Goal: Contribute content: Add original content to the website for others to see

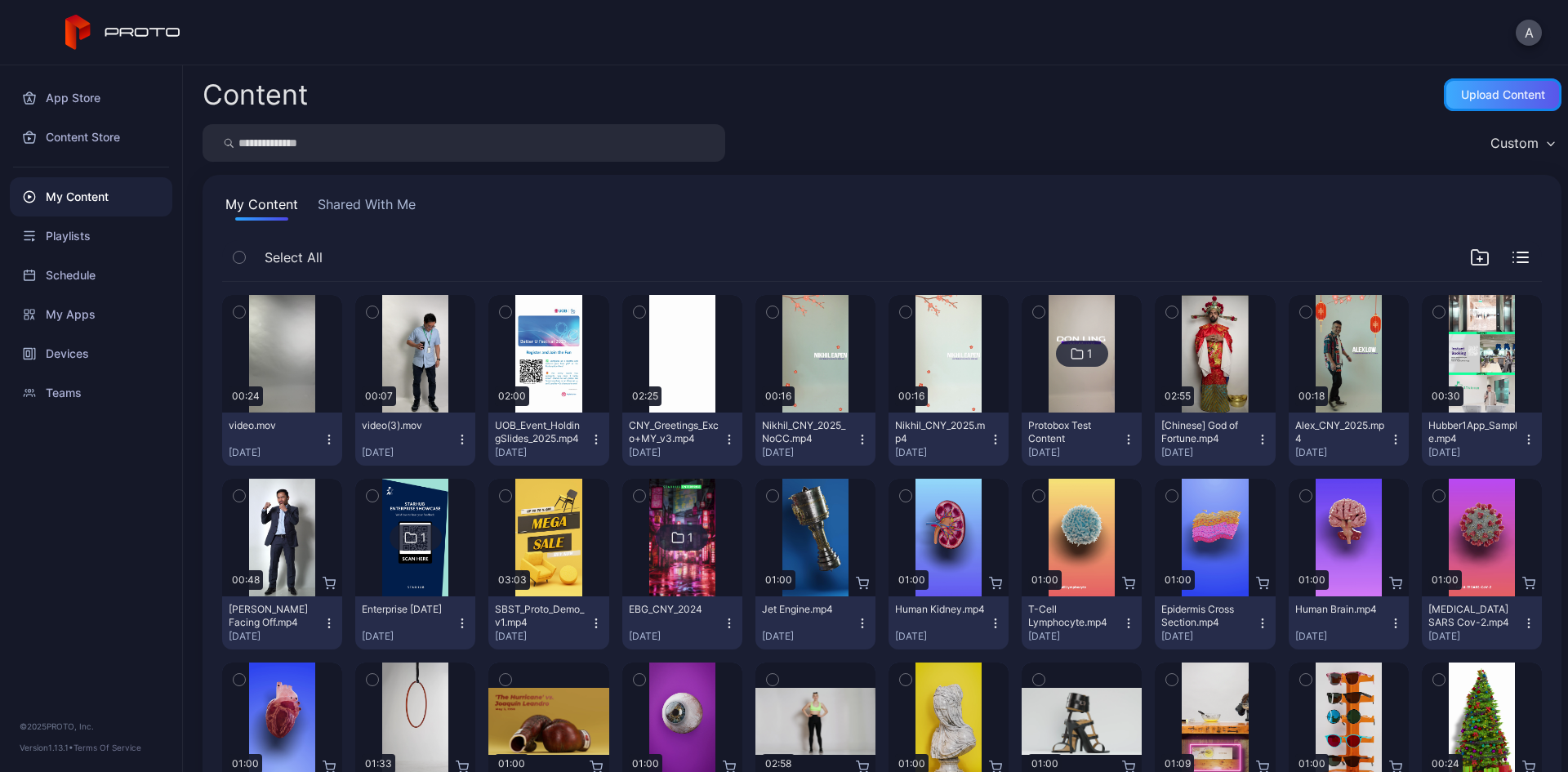
click at [1473, 93] on div "Upload Content" at bounding box center [1502, 95] width 84 height 13
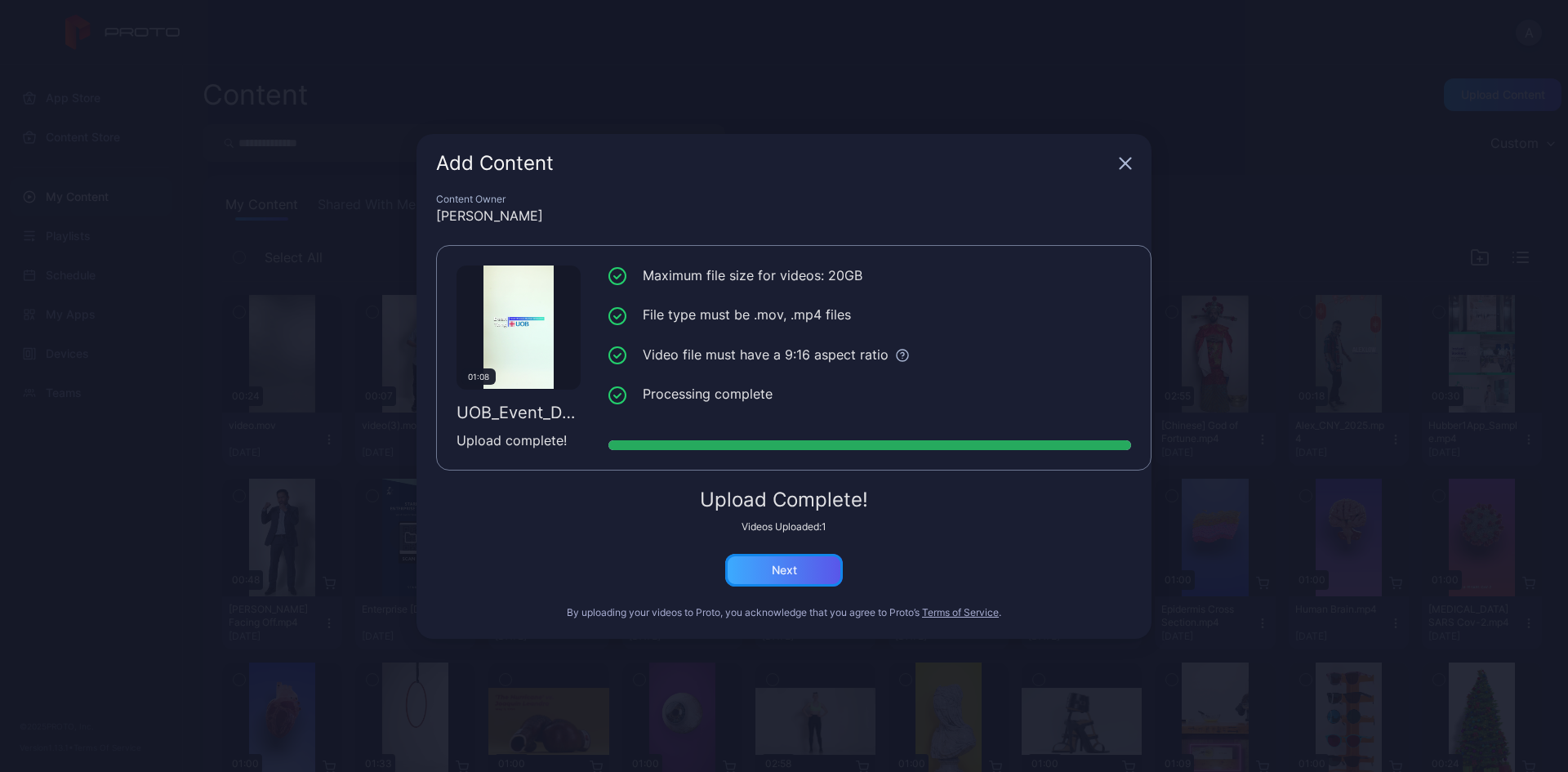
click at [774, 572] on div "Next" at bounding box center [784, 570] width 25 height 13
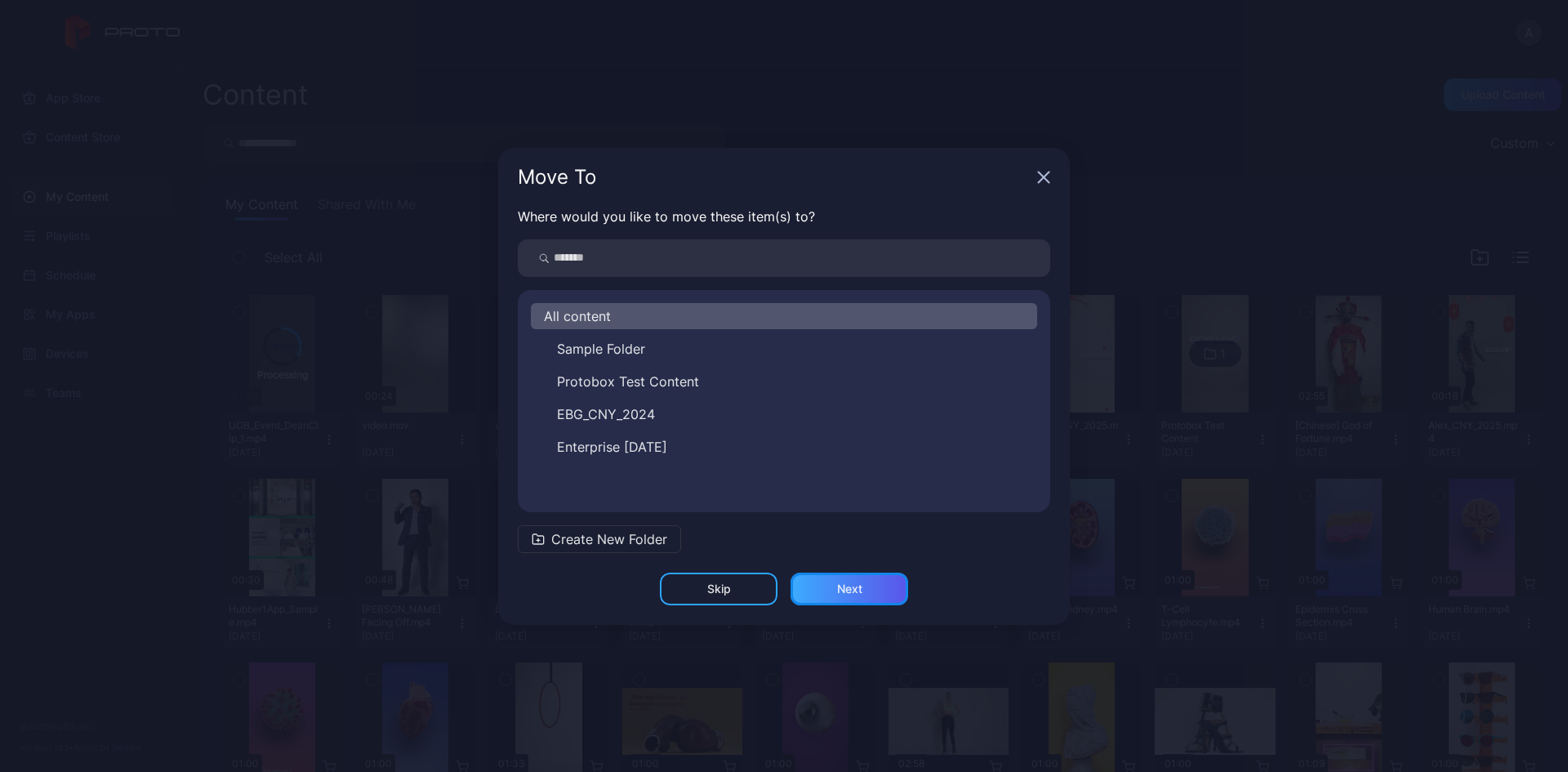
click at [861, 588] on div "Next" at bounding box center [849, 589] width 25 height 13
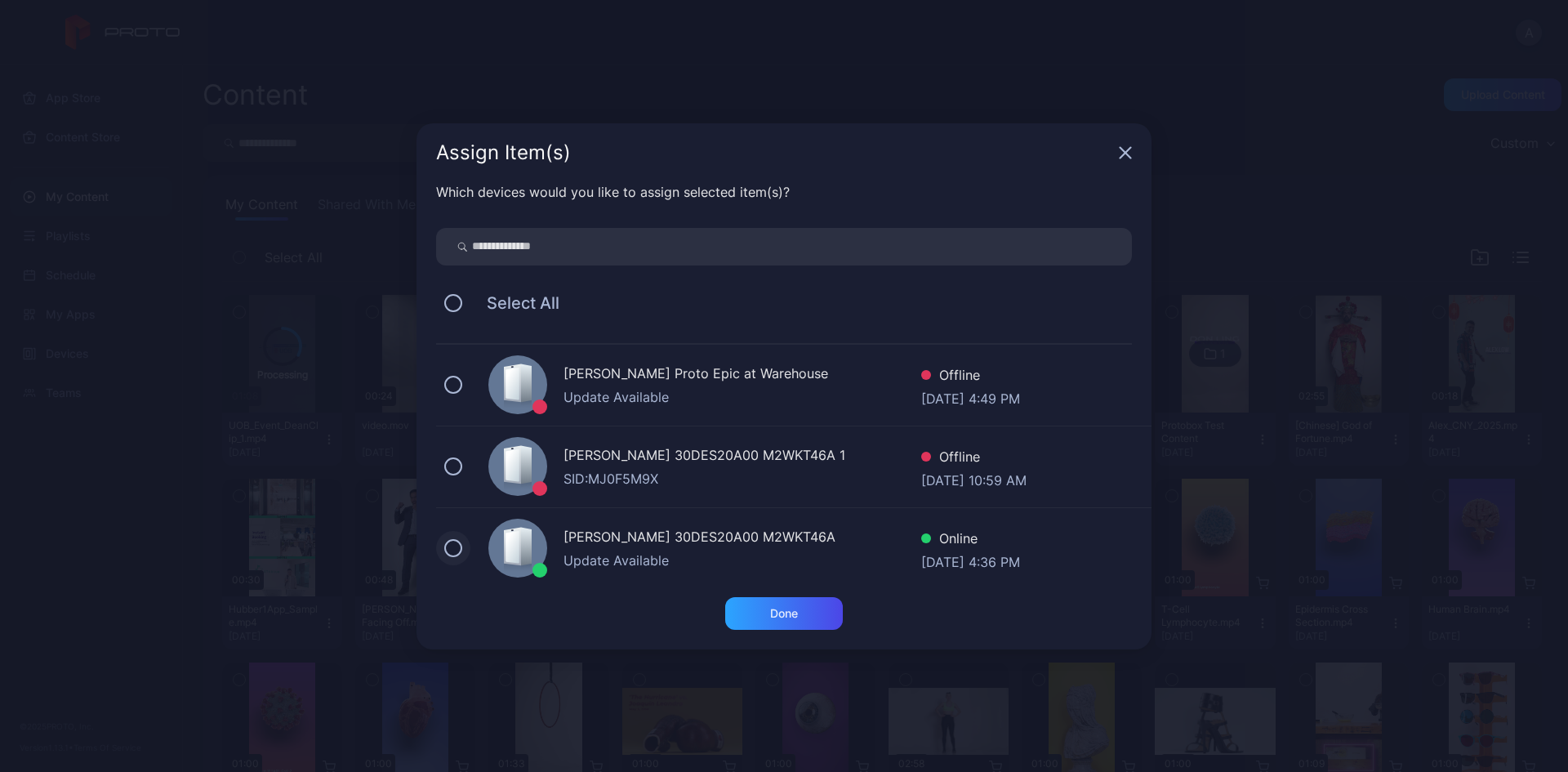
click at [449, 548] on button at bounding box center [453, 548] width 18 height 18
click at [784, 607] on div "Done" at bounding box center [784, 614] width 28 height 13
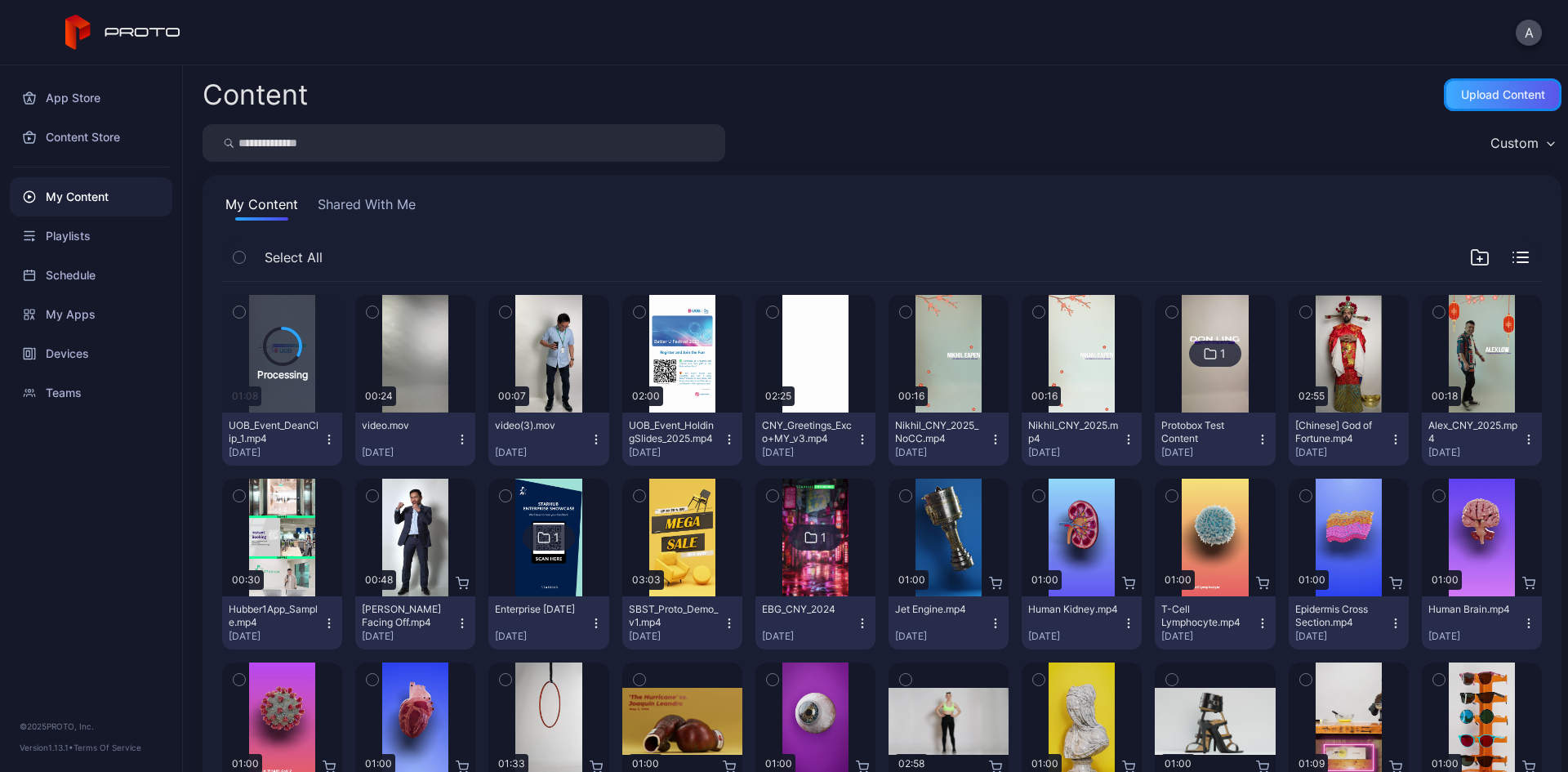
click at [1485, 95] on div "Upload Content" at bounding box center [1502, 95] width 84 height 13
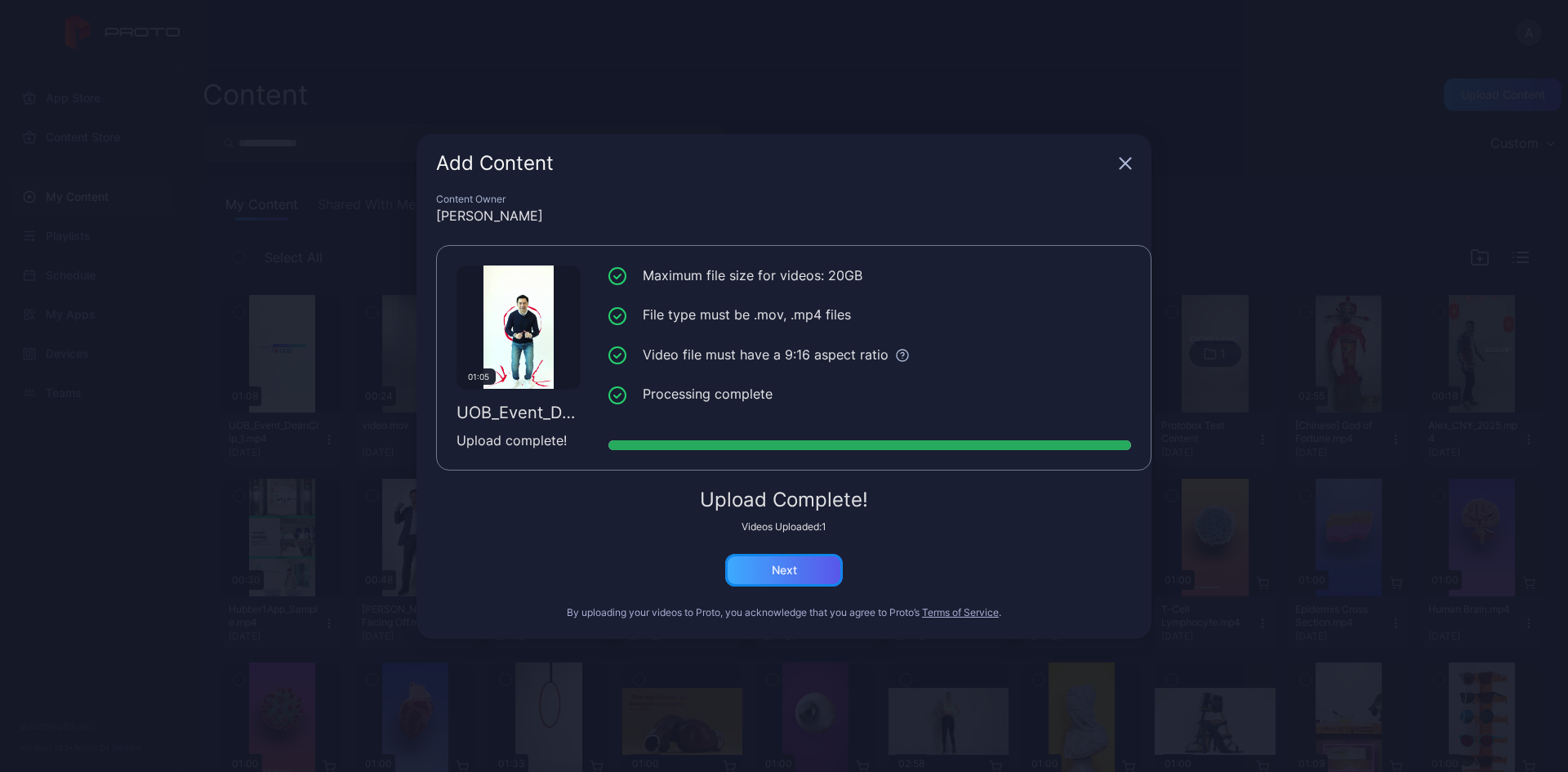
click at [768, 581] on div "Next" at bounding box center [784, 569] width 118 height 32
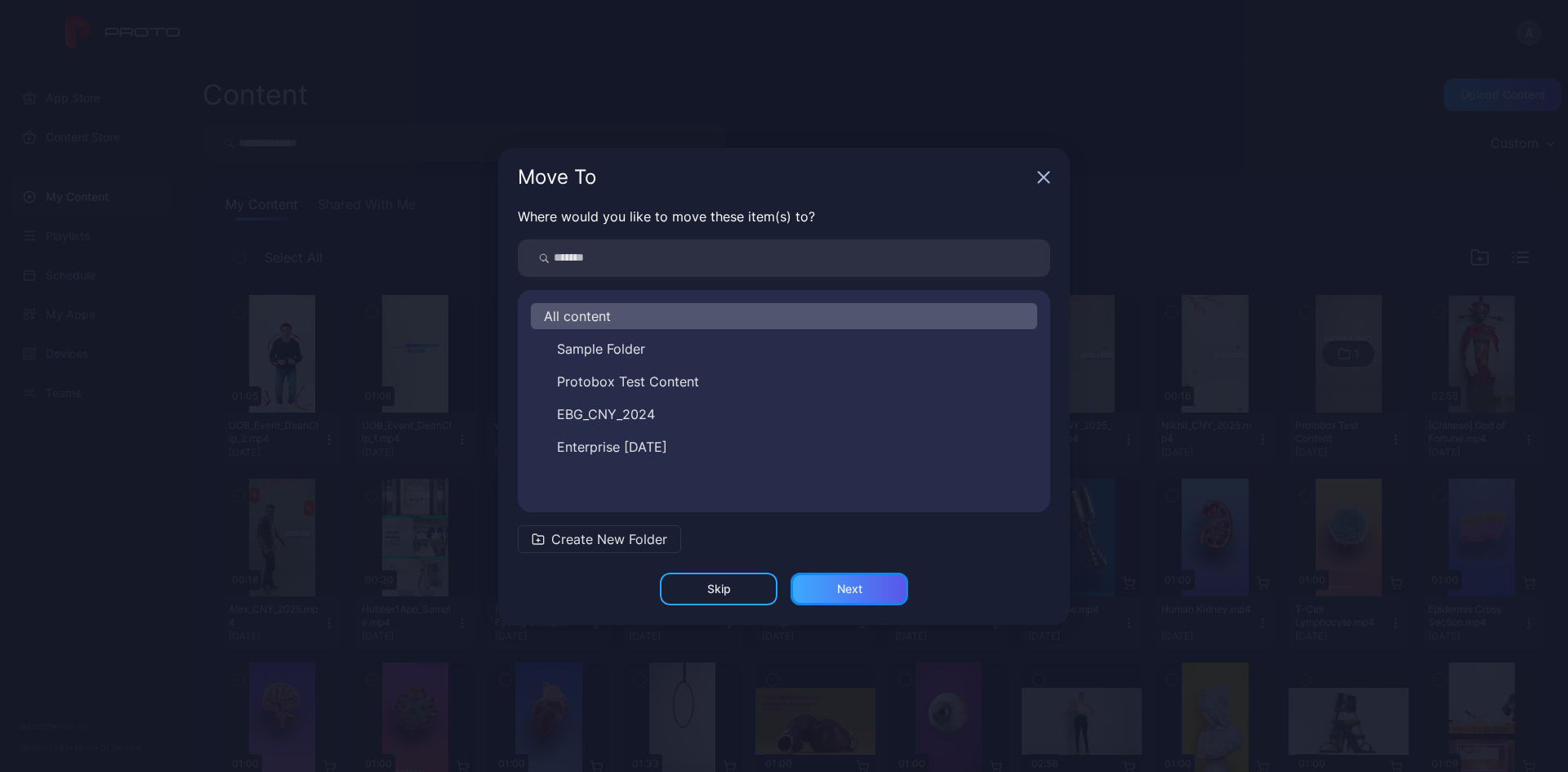
click at [831, 583] on div "Next" at bounding box center [849, 589] width 118 height 32
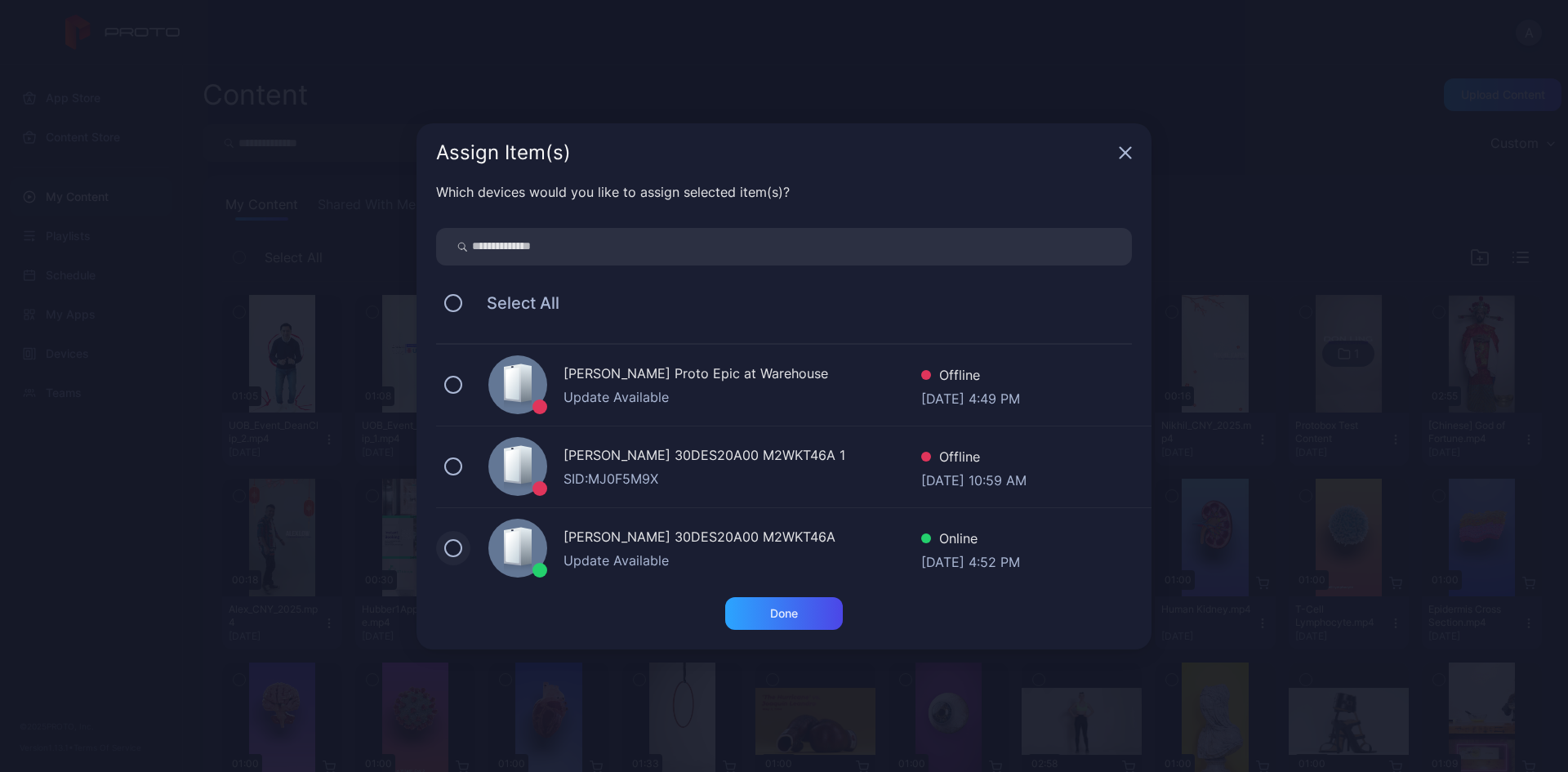
click at [456, 552] on button at bounding box center [453, 548] width 18 height 18
click at [801, 612] on div "Done" at bounding box center [784, 613] width 118 height 32
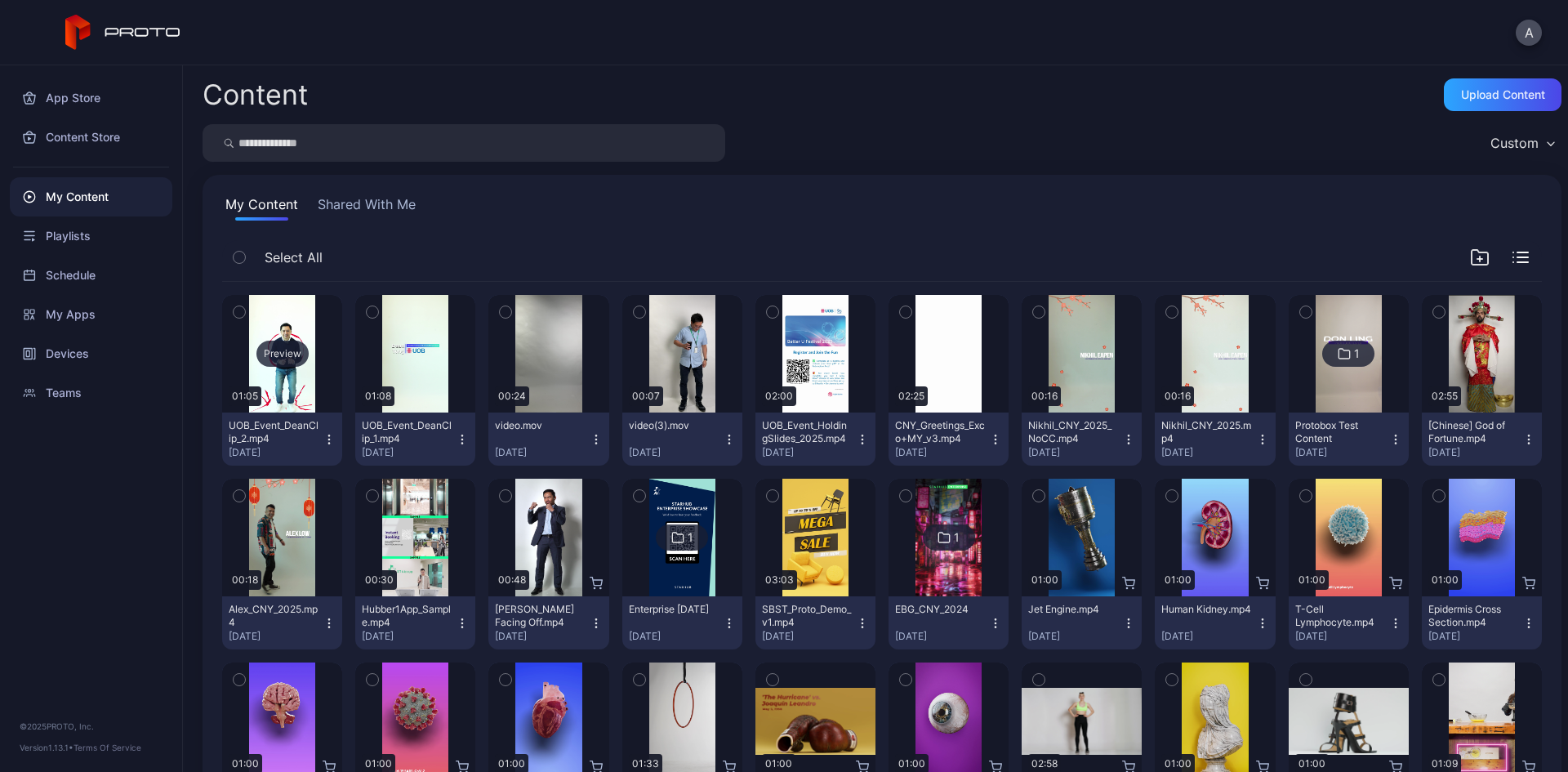
click at [277, 398] on div "Preview" at bounding box center [282, 354] width 120 height 118
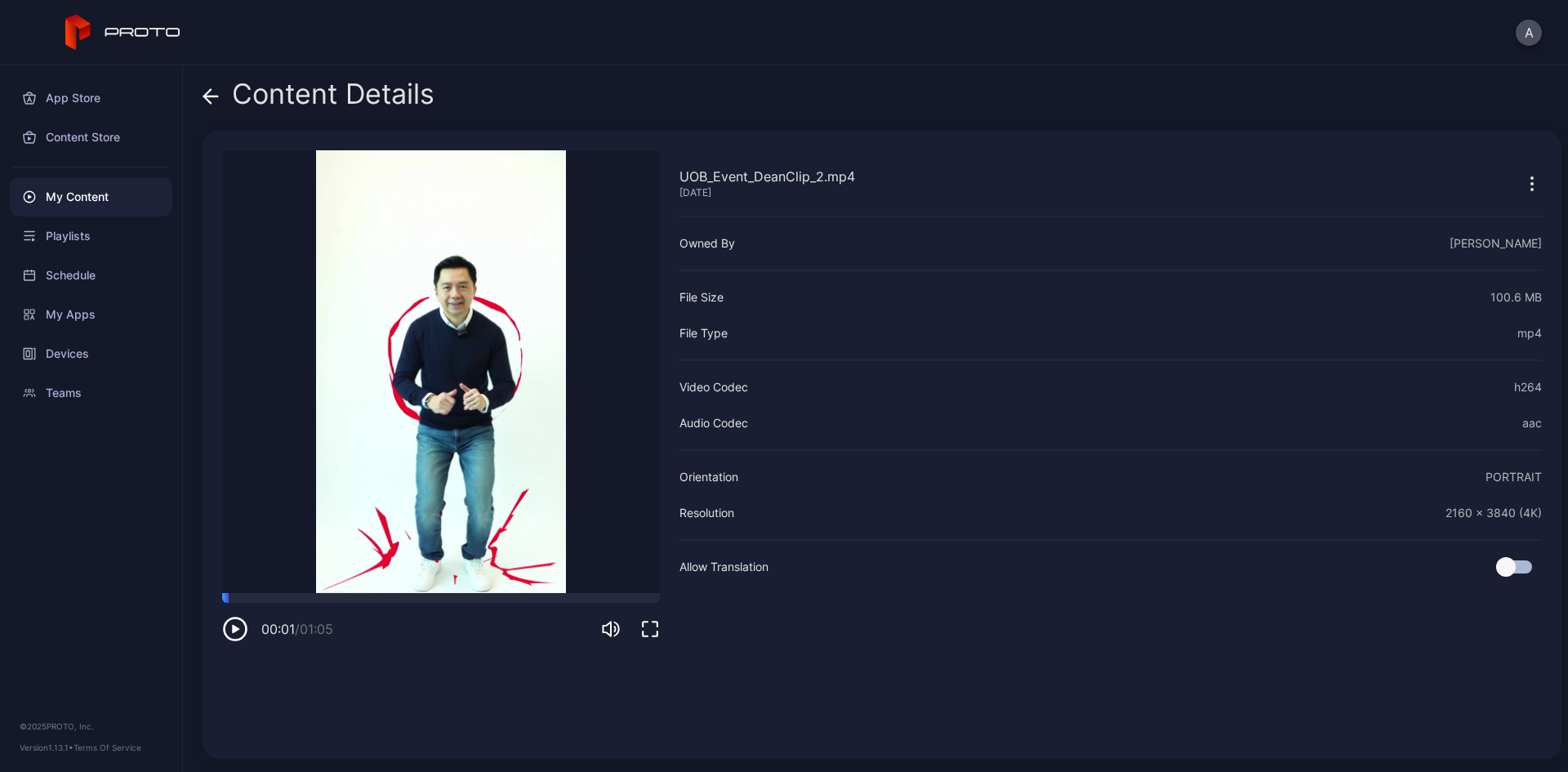
drag, startPoint x: 249, startPoint y: 602, endPoint x: 193, endPoint y: 604, distance: 56.0
click at [193, 604] on div "Content Details UOB_Event_DeanClip_2.mp4 [DATE] Sorry, your browser doesn‘t sup…" at bounding box center [876, 418] width 1385 height 707
drag, startPoint x: 231, startPoint y: 602, endPoint x: 210, endPoint y: 602, distance: 21.0
click at [210, 602] on div "UOB_Event_DeanClip_2.mp4 [DATE] Sorry, your browser doesn‘t support embedded vi…" at bounding box center [882, 445] width 1359 height 628
drag, startPoint x: 230, startPoint y: 599, endPoint x: 215, endPoint y: 600, distance: 15.0
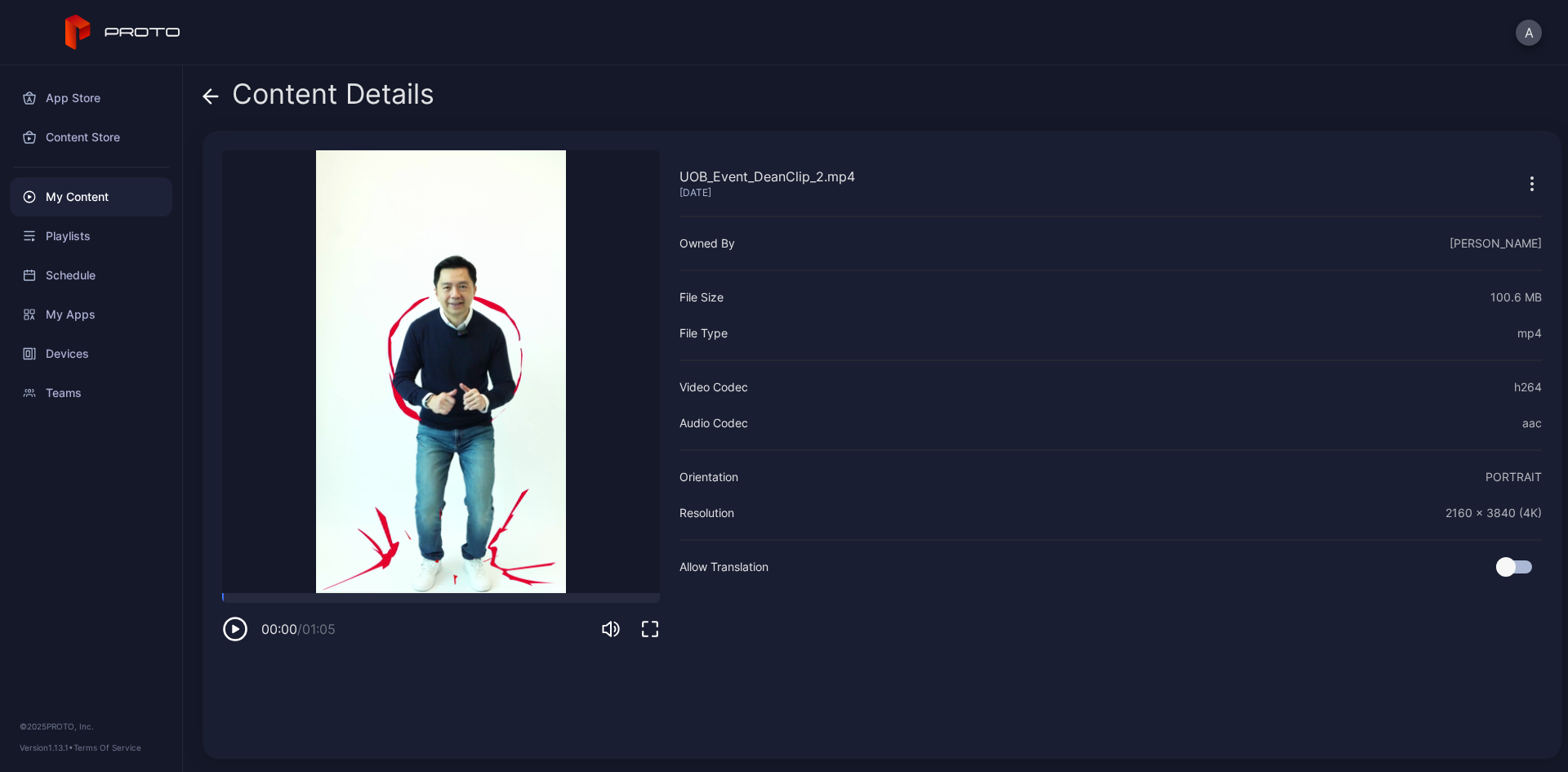
click at [216, 600] on div "UOB_Event_DeanClip_2.mp4 [DATE] Sorry, your browser doesn‘t support embedded vi…" at bounding box center [882, 445] width 1359 height 628
drag, startPoint x: 236, startPoint y: 591, endPoint x: 218, endPoint y: 594, distance: 18.2
click at [218, 594] on div "UOB_Event_DeanClip_2.mp4 [DATE] Sorry, your browser doesn‘t support embedded vi…" at bounding box center [882, 445] width 1359 height 628
drag, startPoint x: 234, startPoint y: 595, endPoint x: 191, endPoint y: 603, distance: 43.7
click at [191, 603] on div "Content Details UOB_Event_DeanClip_2.mp4 [DATE] Sorry, your browser doesn‘t sup…" at bounding box center [876, 418] width 1385 height 707
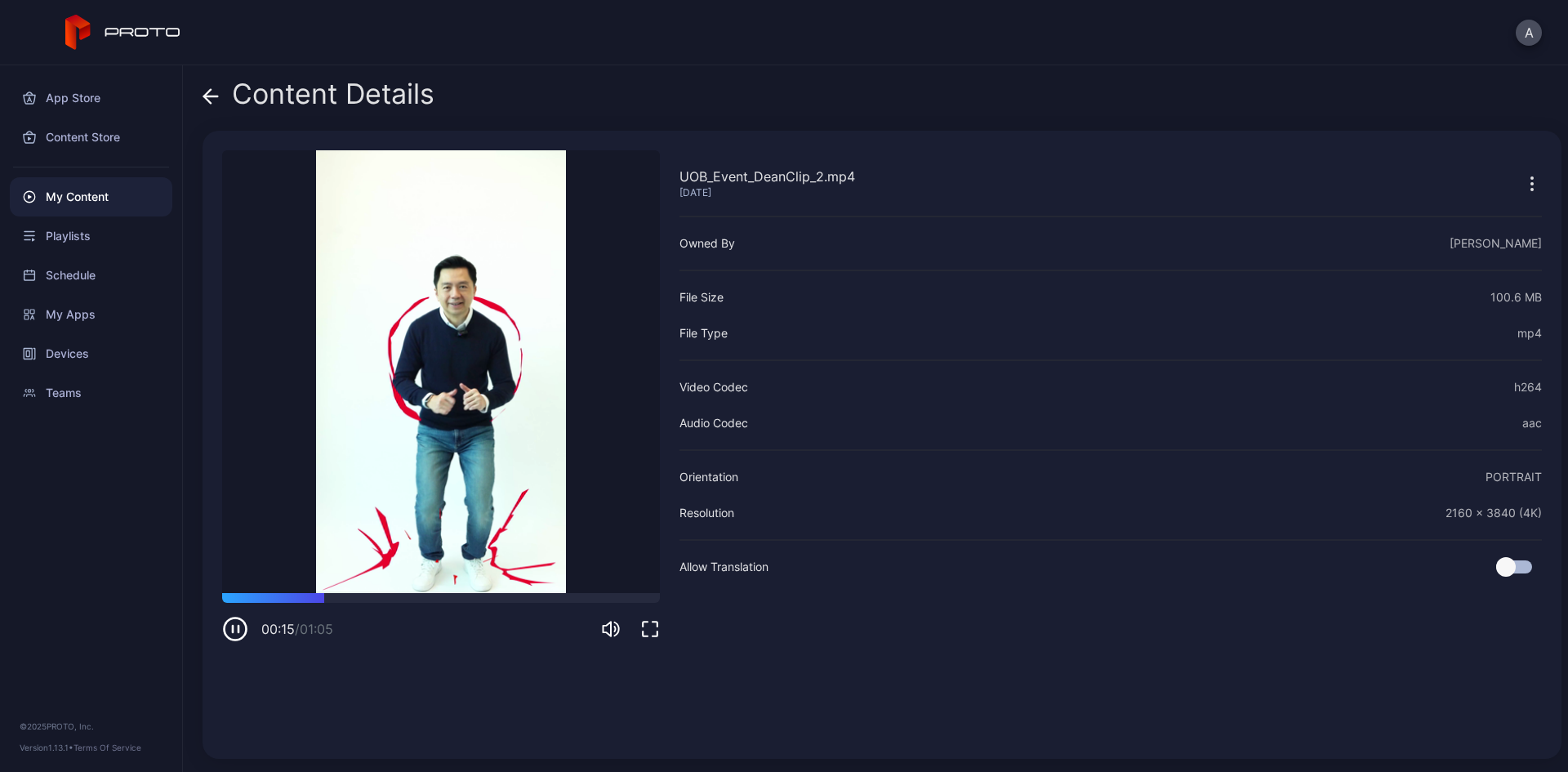
click at [207, 105] on span at bounding box center [211, 94] width 17 height 31
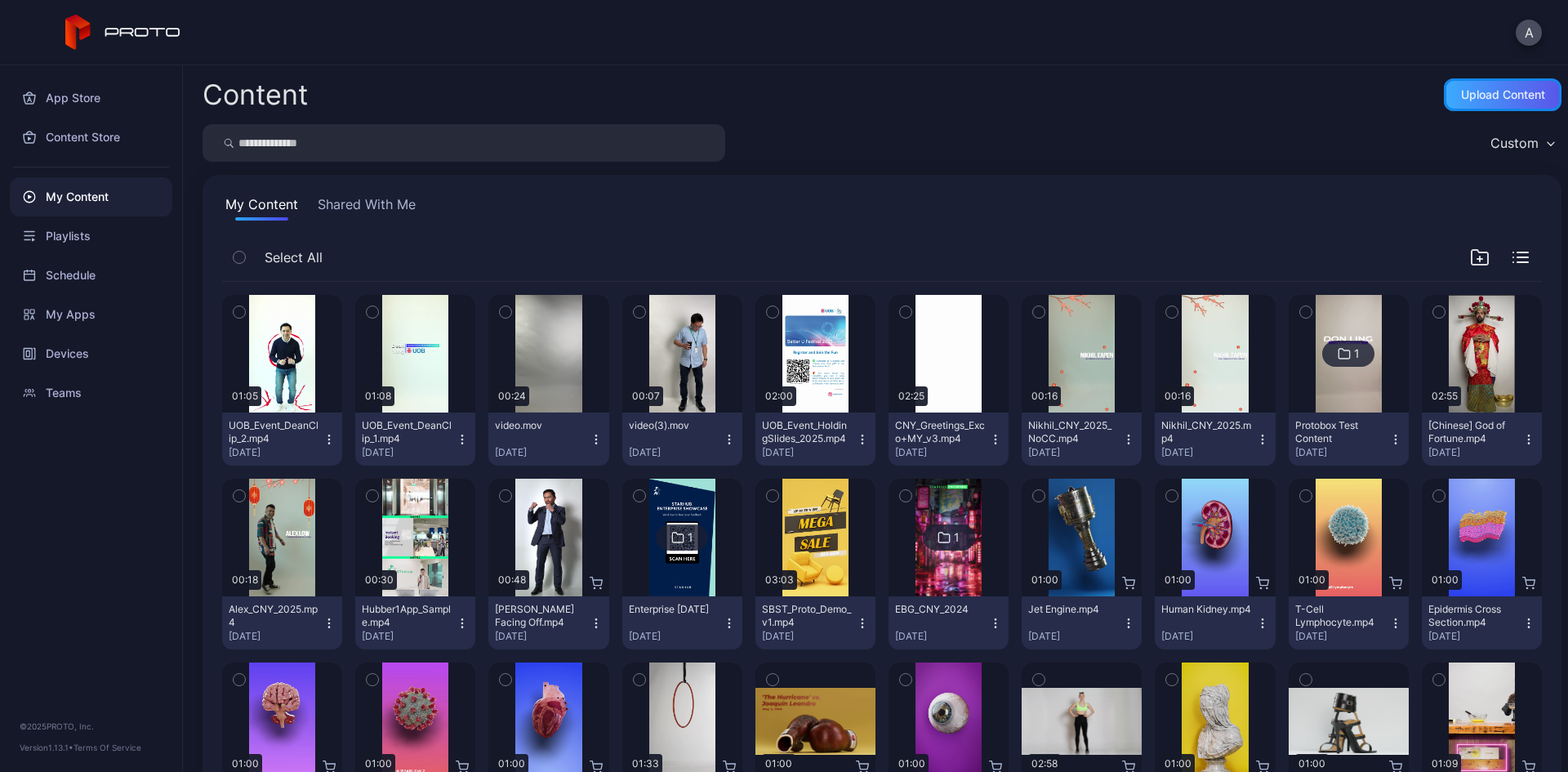
click at [1485, 88] on div "Upload Content" at bounding box center [1502, 95] width 84 height 13
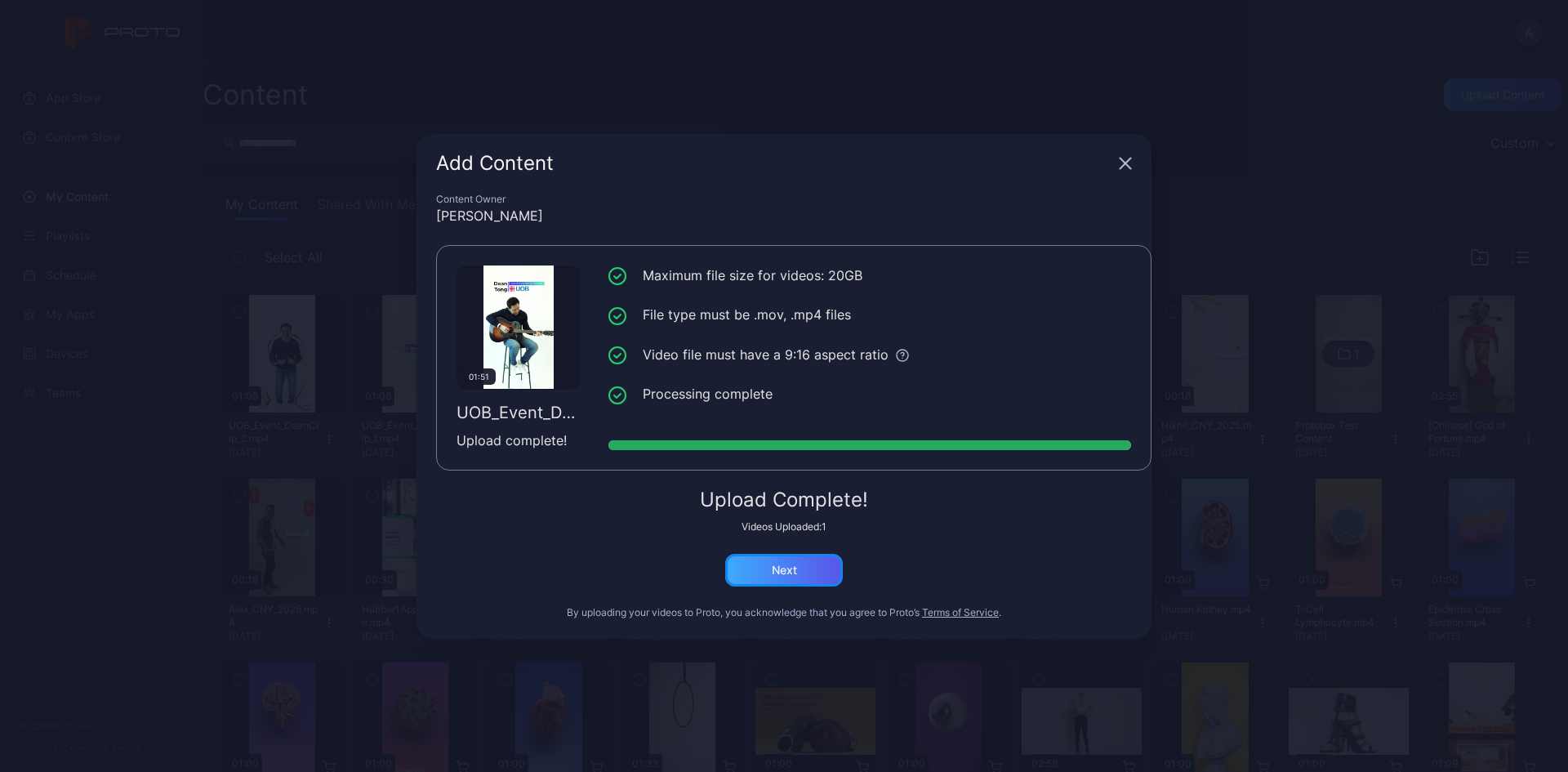
click at [776, 564] on div "Next" at bounding box center [784, 570] width 25 height 13
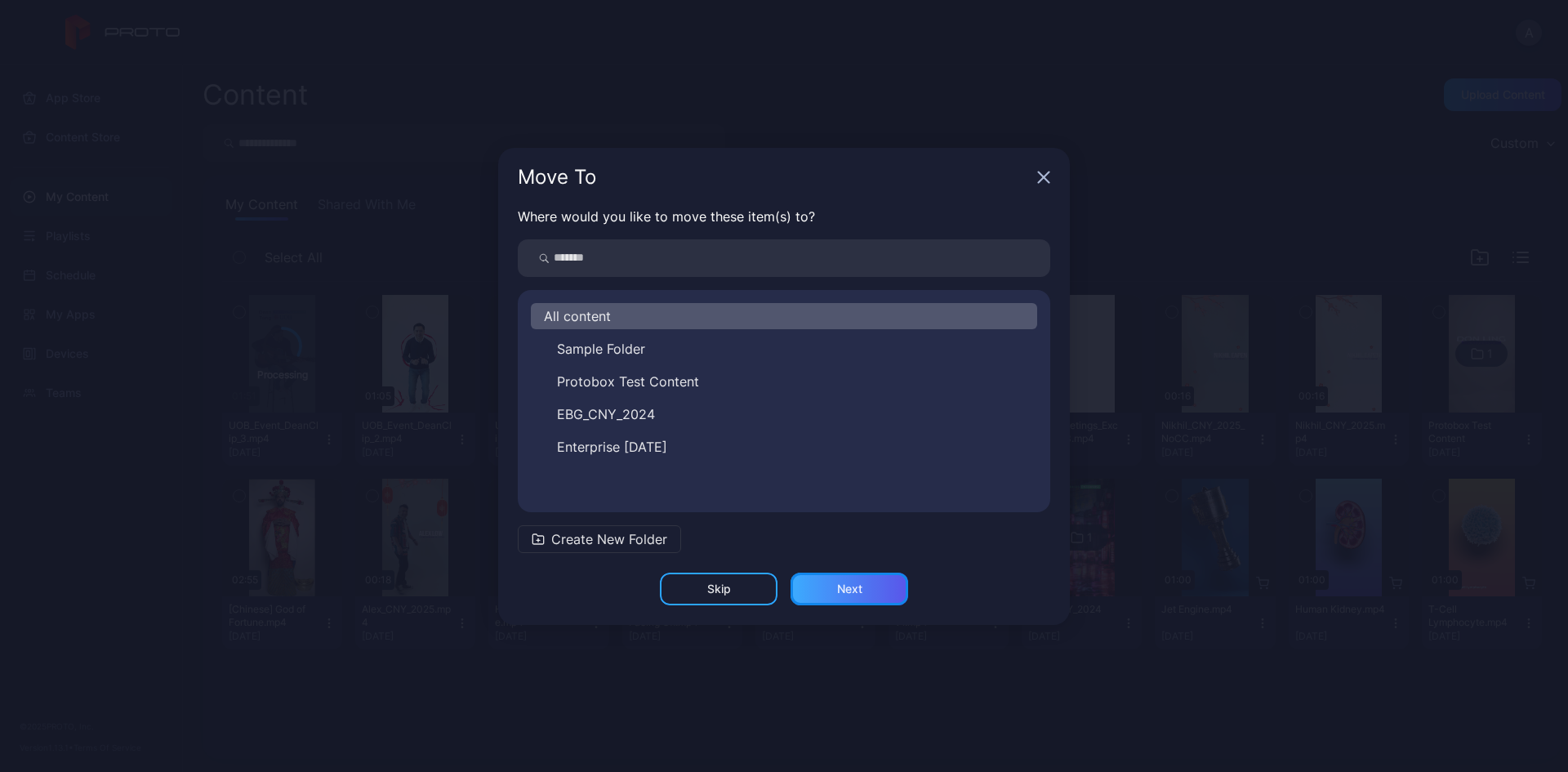
click at [854, 584] on div "Next" at bounding box center [849, 589] width 25 height 13
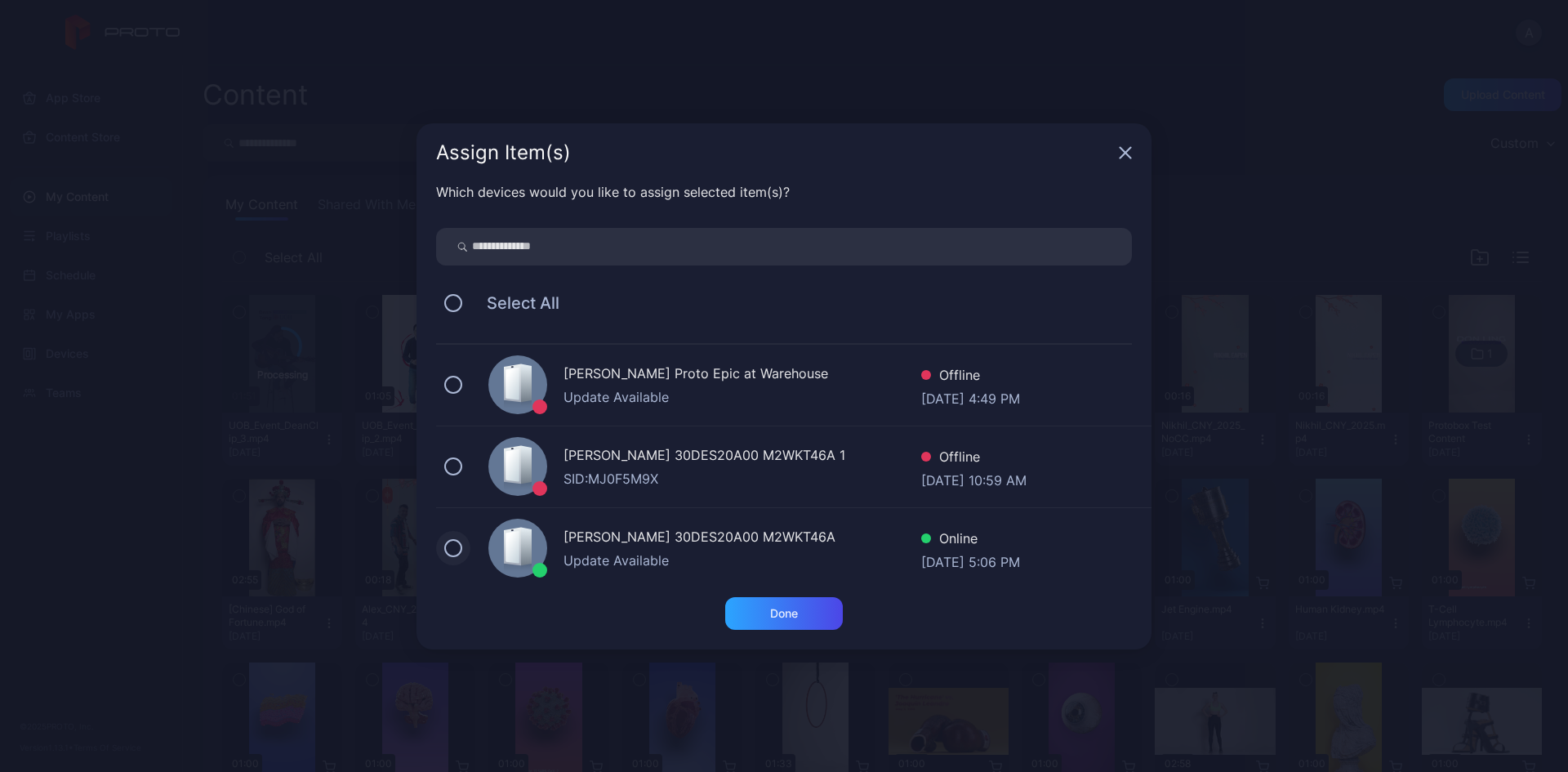
click at [453, 544] on button at bounding box center [453, 548] width 18 height 18
click at [776, 607] on div "Done" at bounding box center [784, 614] width 28 height 13
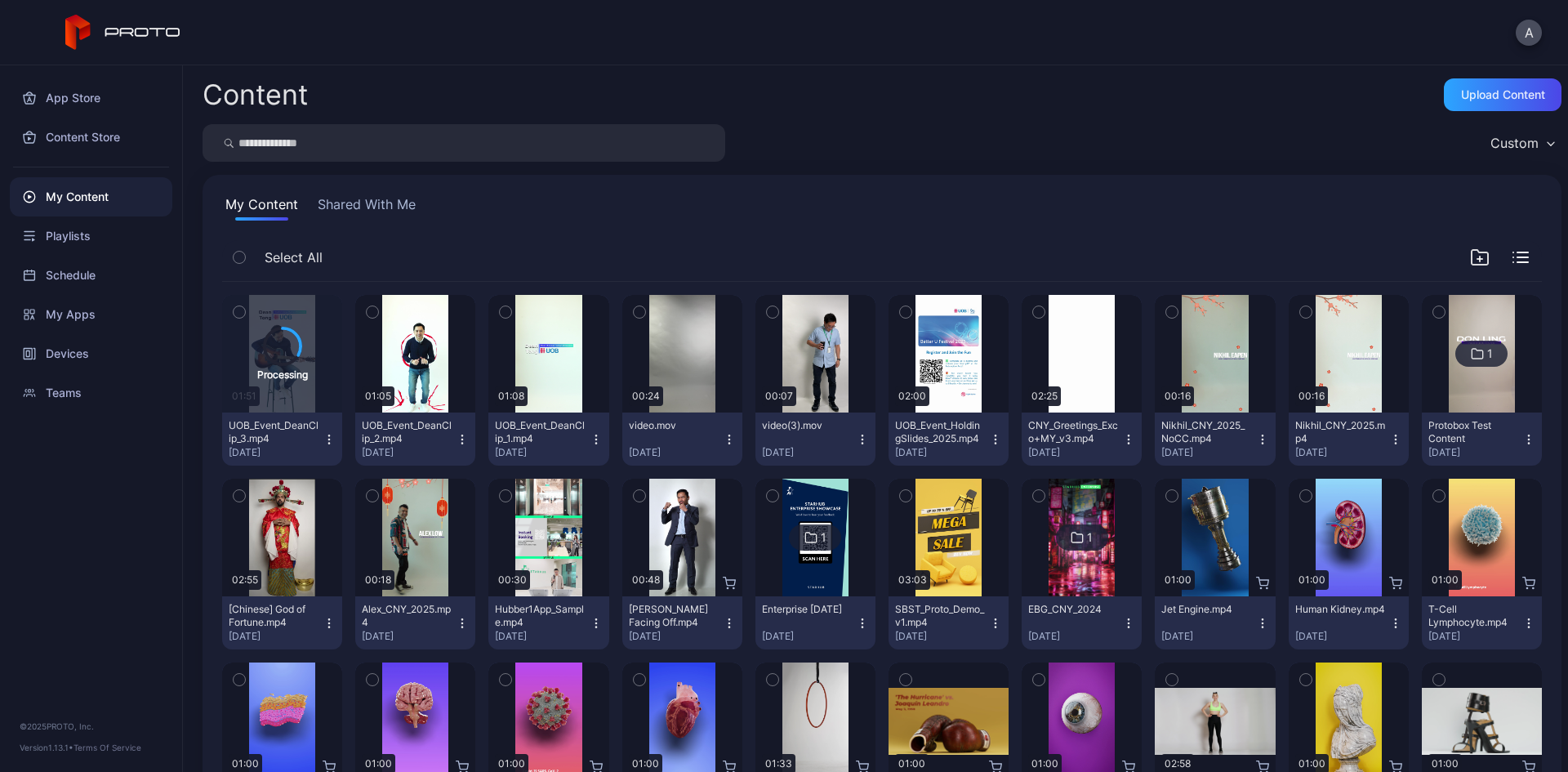
click at [460, 442] on icon "button" at bounding box center [462, 439] width 13 height 13
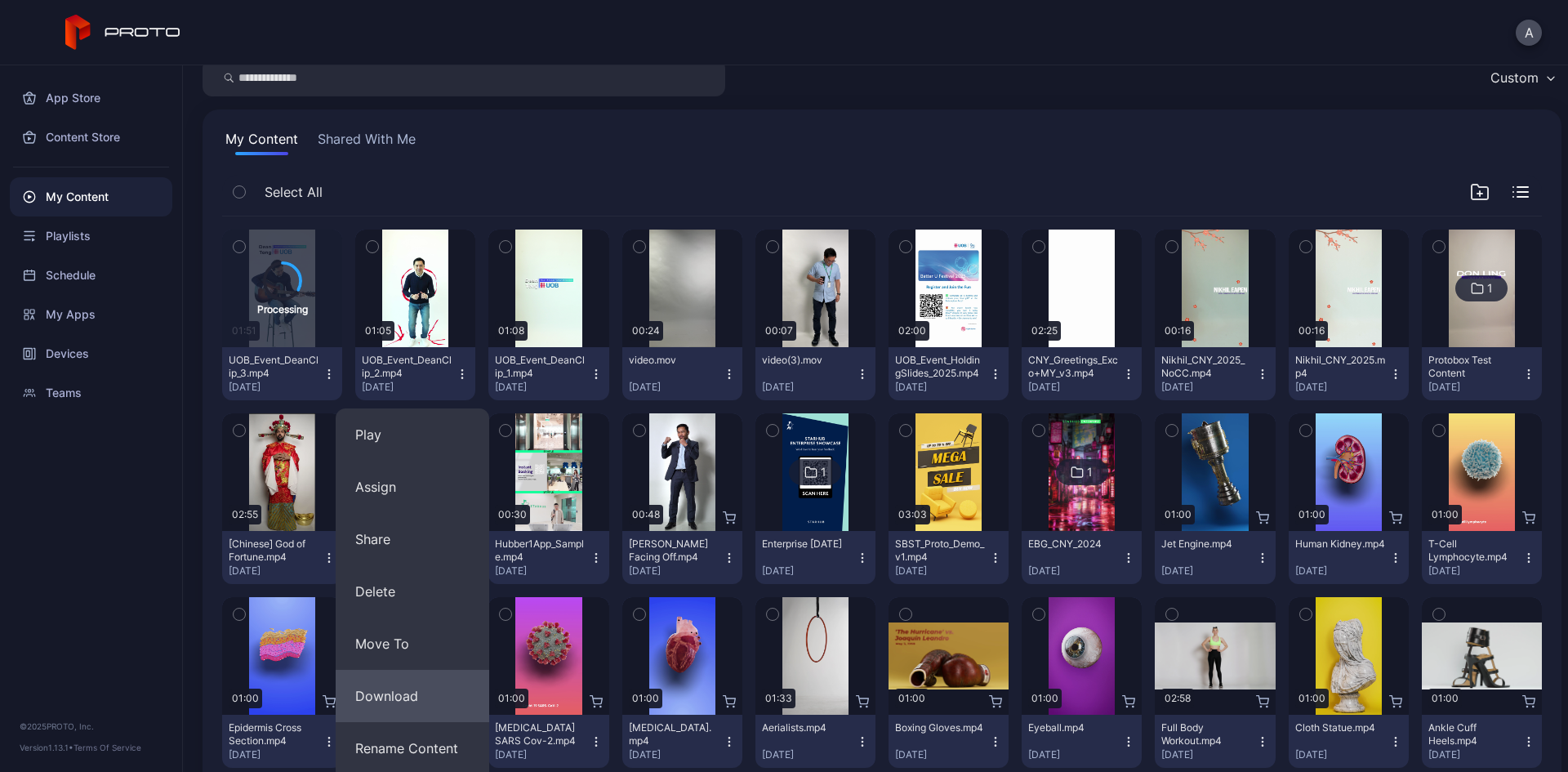
scroll to position [163, 0]
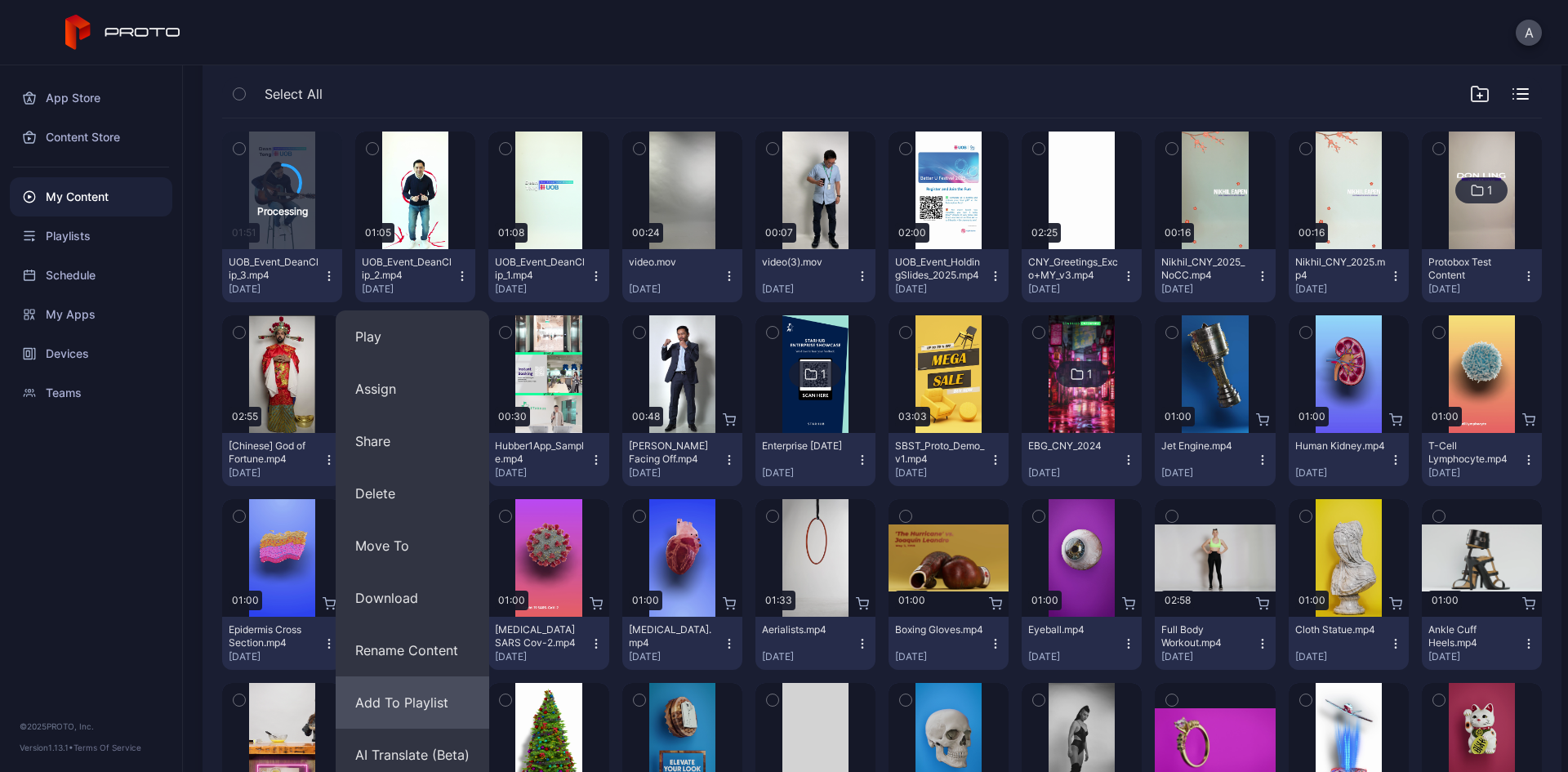
click at [401, 701] on button "Add To Playlist" at bounding box center [412, 702] width 154 height 53
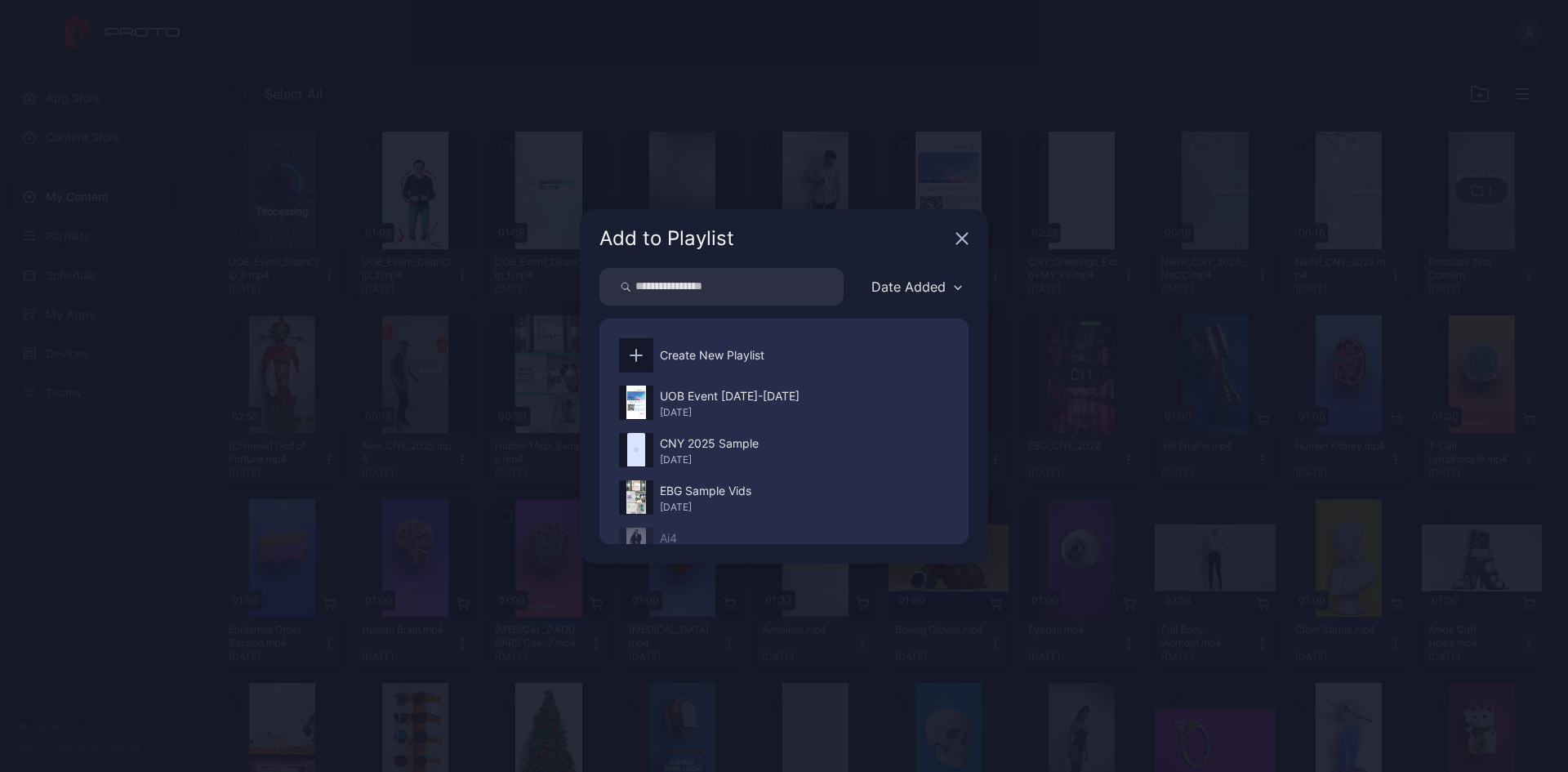
click at [961, 247] on div "Add to Playlist" at bounding box center [784, 239] width 408 height 59
click at [964, 235] on icon "button" at bounding box center [962, 239] width 11 height 11
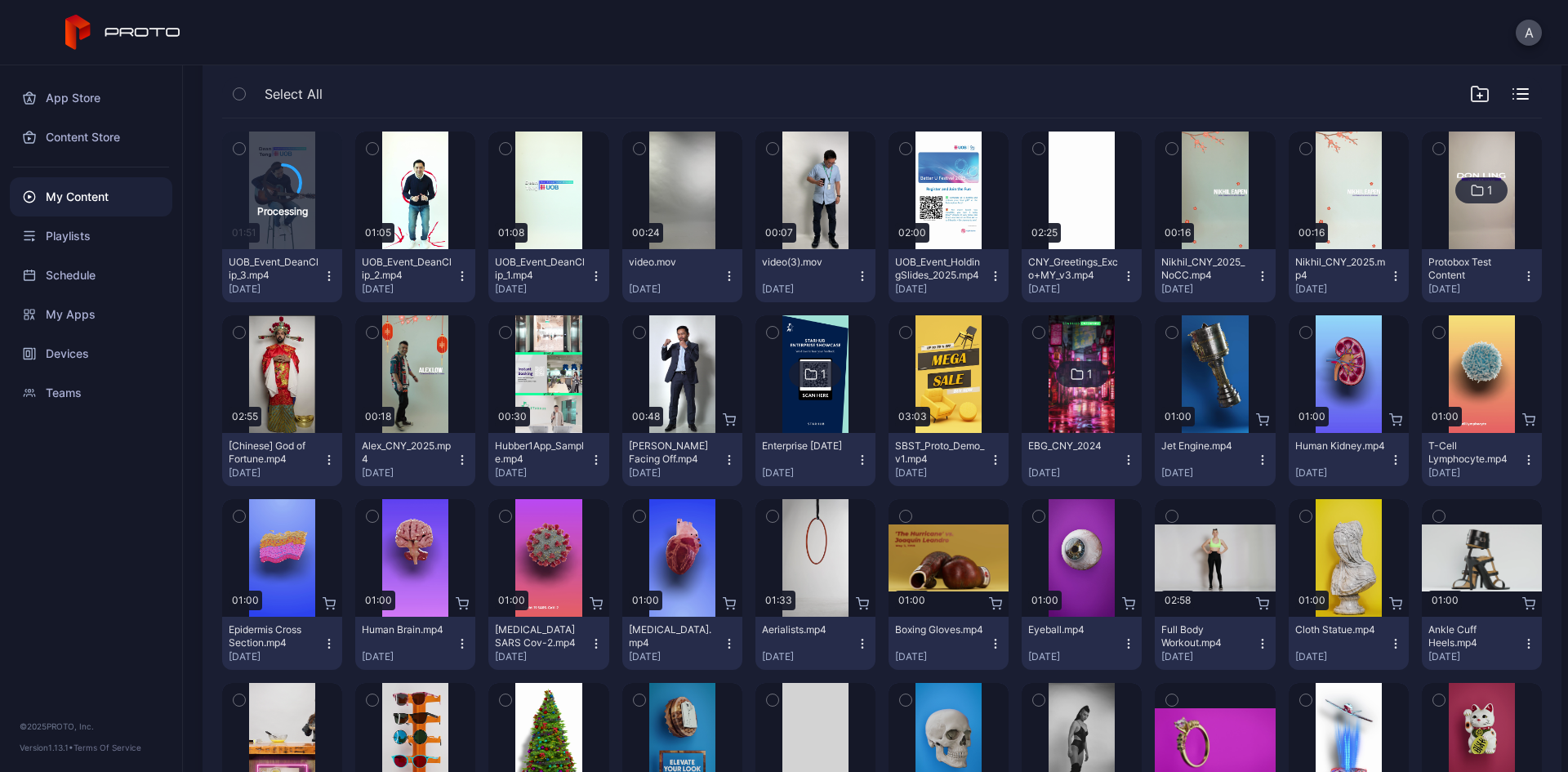
click at [592, 275] on icon "button" at bounding box center [596, 276] width 13 height 13
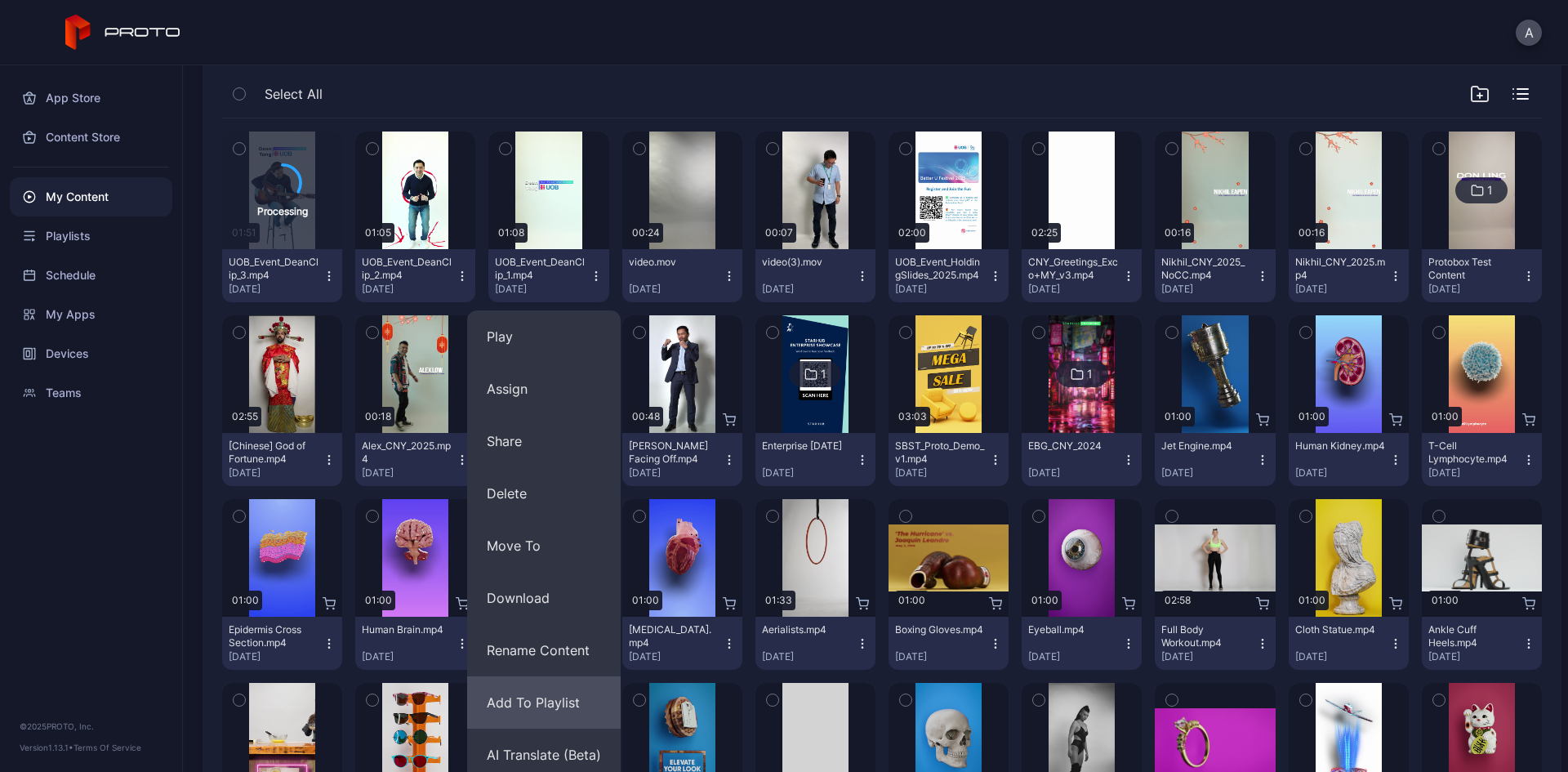
click at [545, 698] on button "Add To Playlist" at bounding box center [543, 702] width 154 height 53
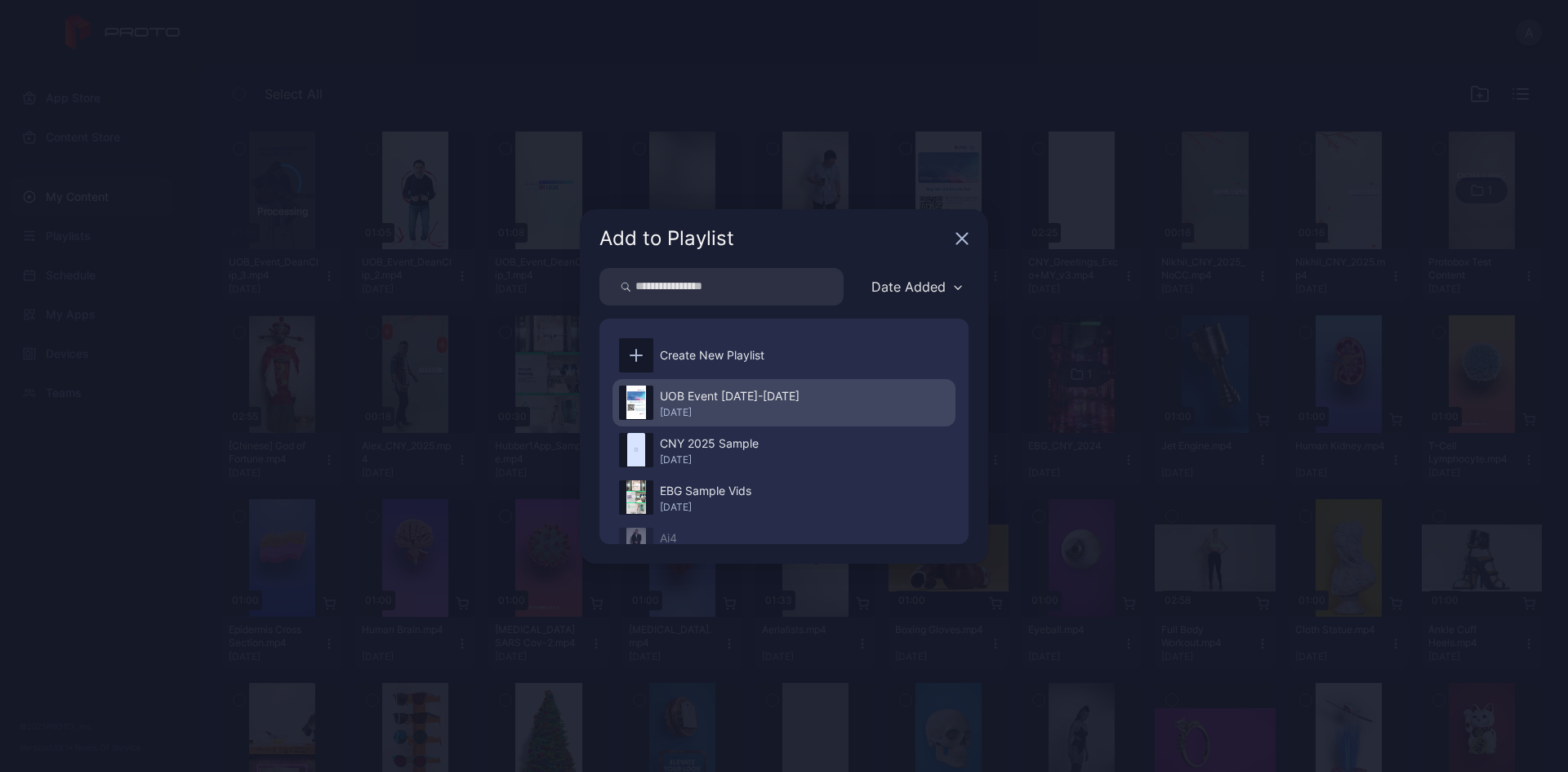
click at [725, 398] on div "UOB Event [DATE]-[DATE]" at bounding box center [729, 395] width 140 height 19
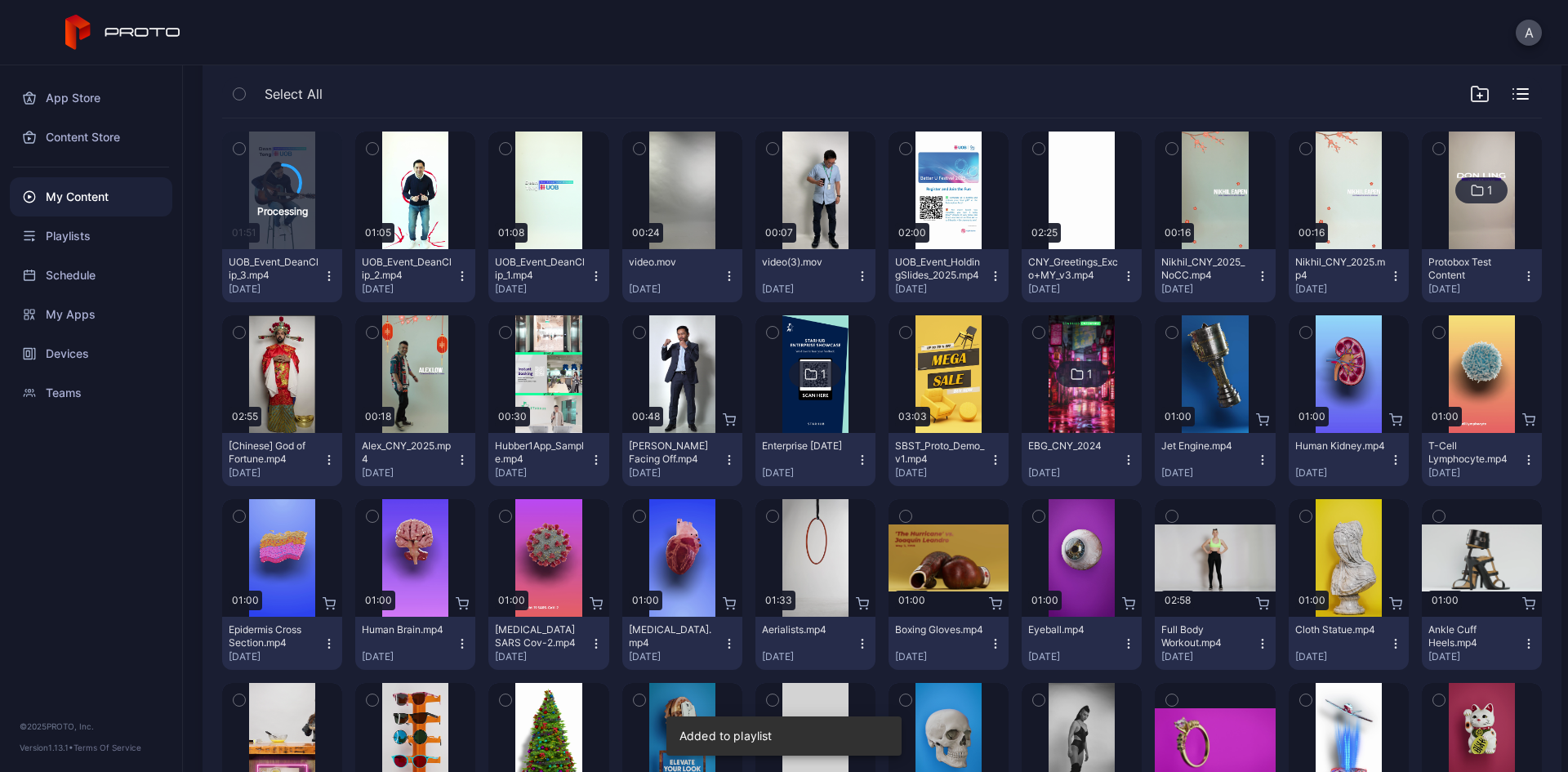
click at [458, 271] on icon "button" at bounding box center [462, 276] width 13 height 13
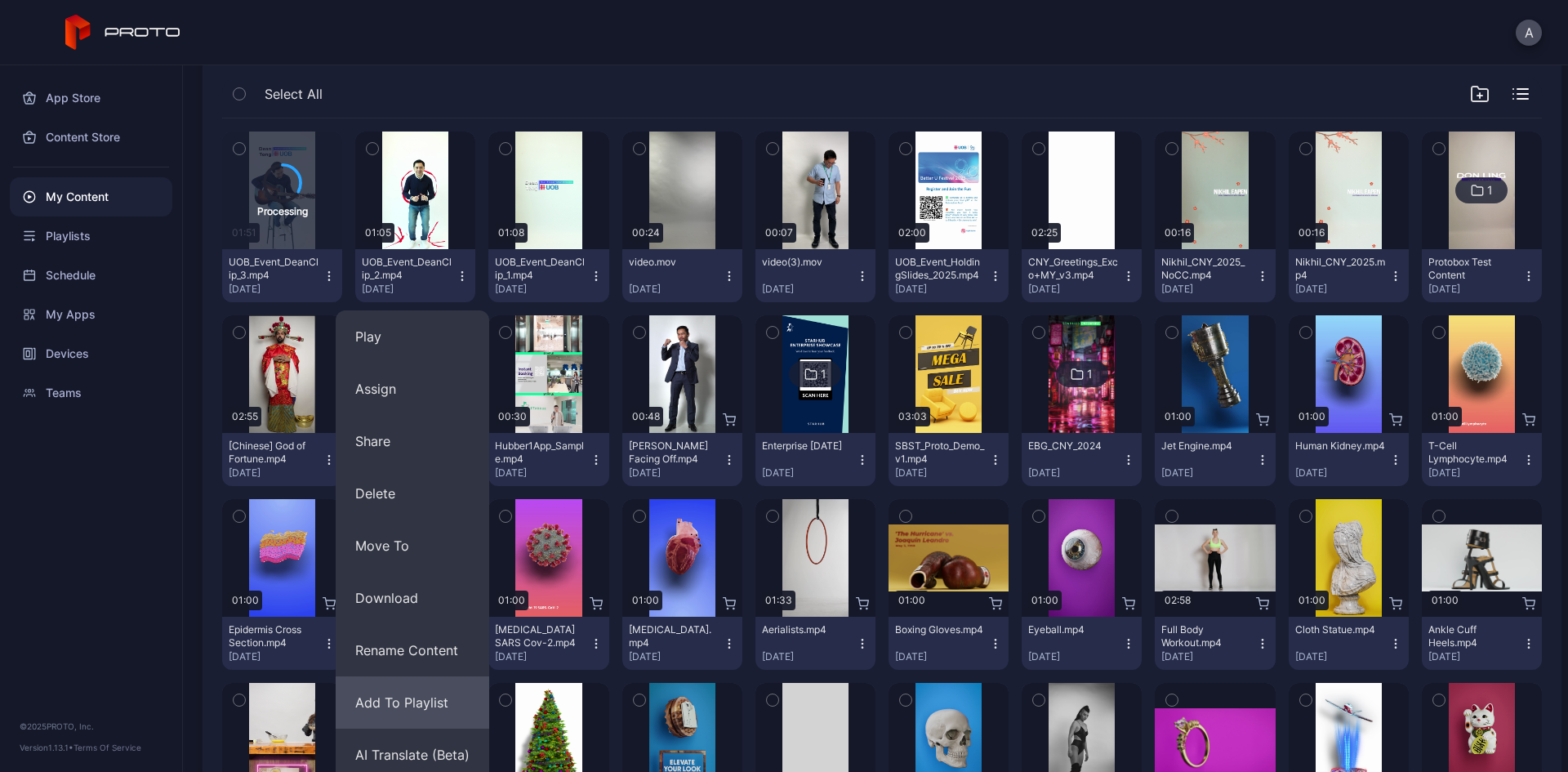
click at [417, 702] on button "Add To Playlist" at bounding box center [412, 702] width 154 height 53
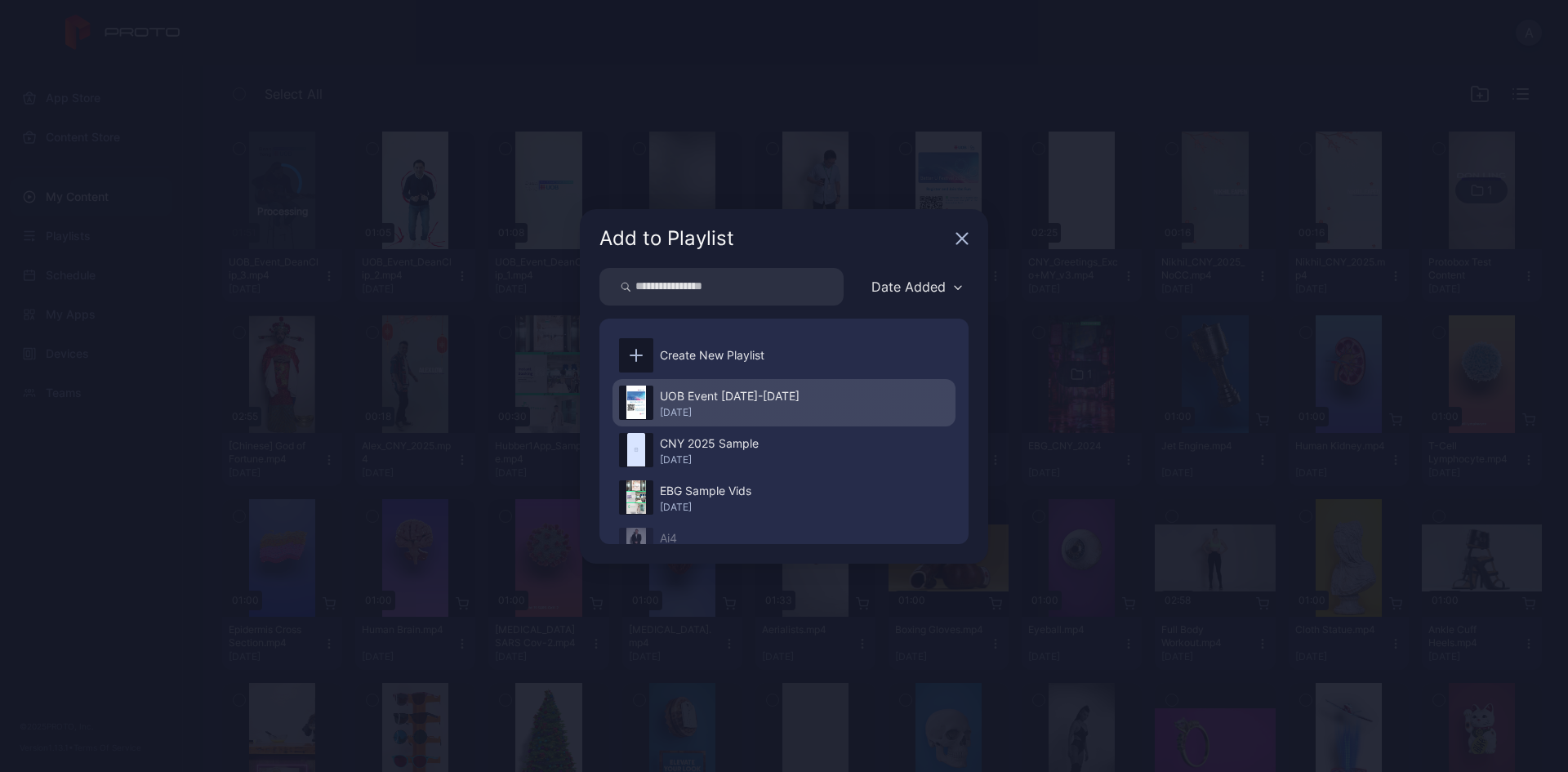
click at [752, 401] on div "UOB Event [DATE]-[DATE]" at bounding box center [729, 395] width 140 height 19
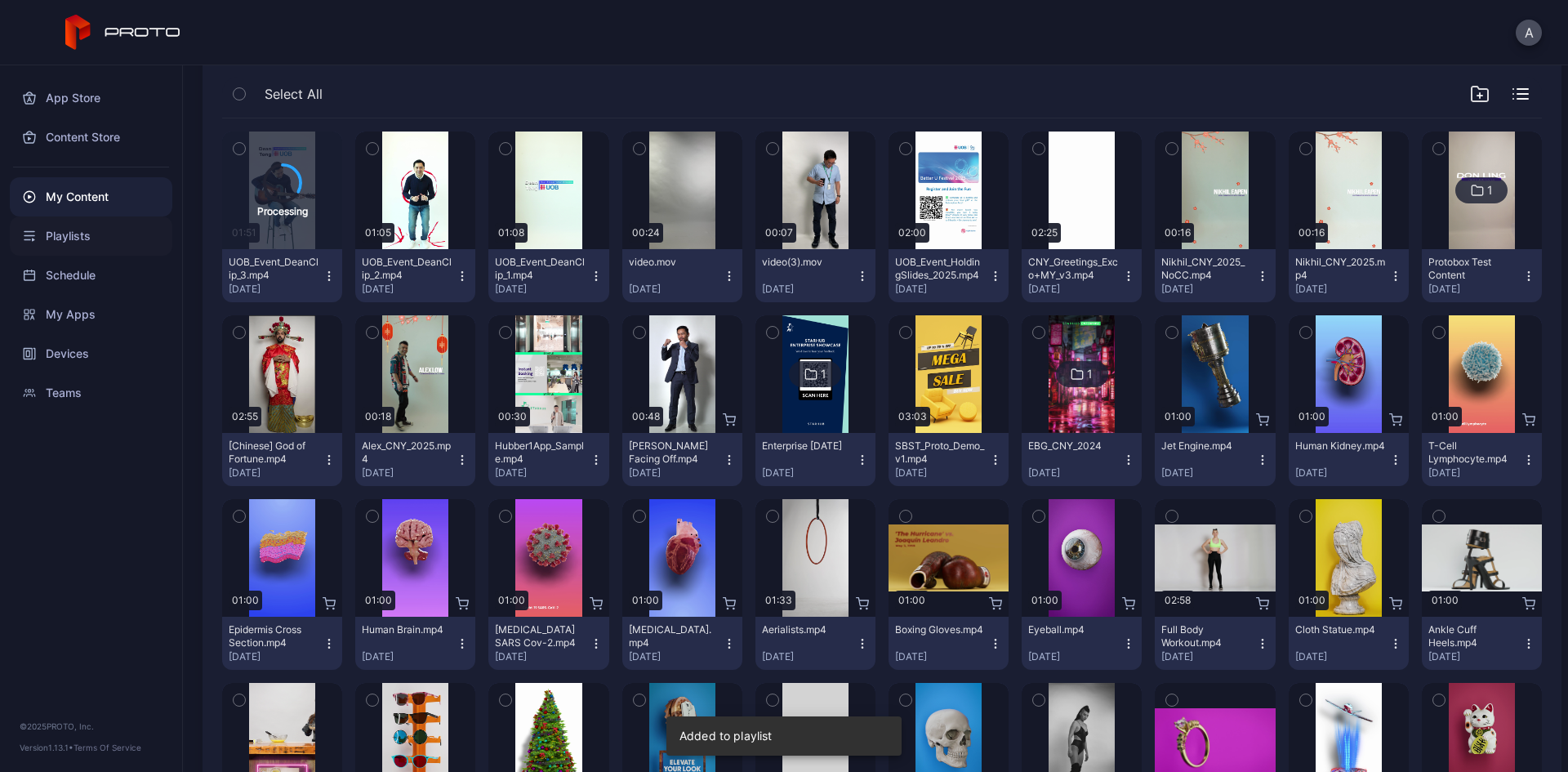
click at [87, 231] on div "Playlists" at bounding box center [91, 236] width 162 height 40
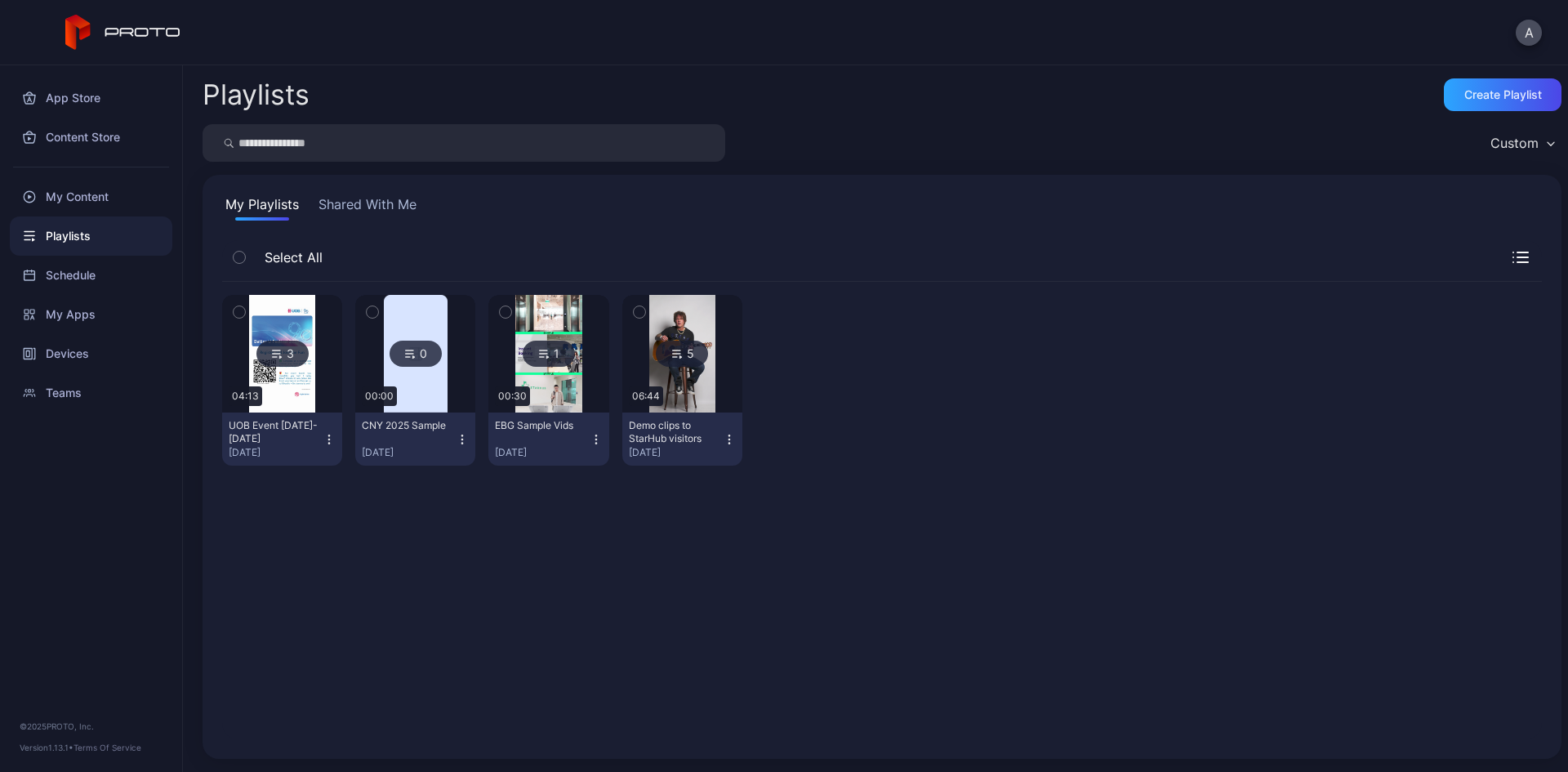
click at [280, 436] on div "UOB Event [DATE]-[DATE]" at bounding box center [273, 432] width 90 height 26
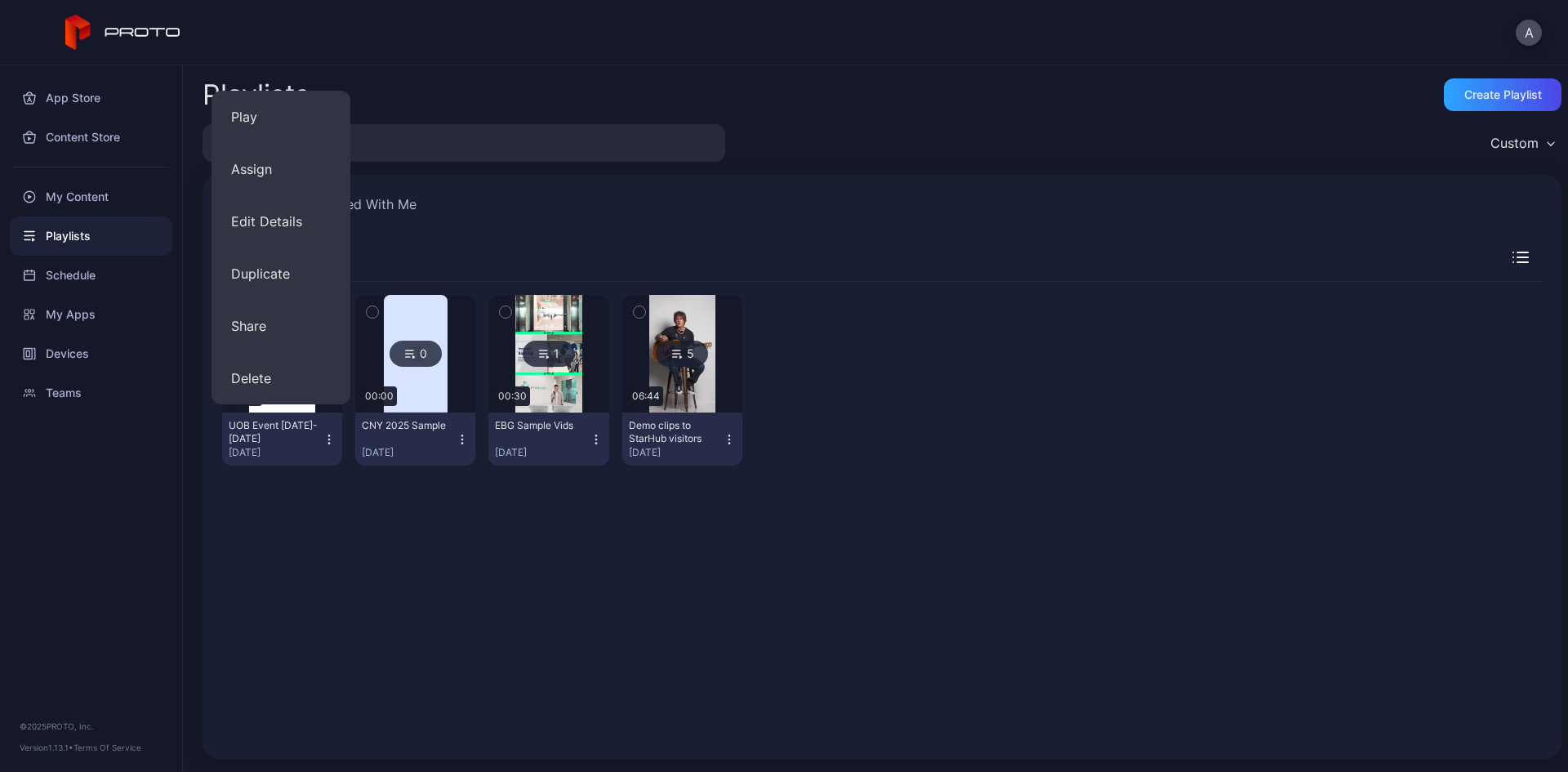
click at [268, 458] on div "[DATE]" at bounding box center [275, 452] width 94 height 13
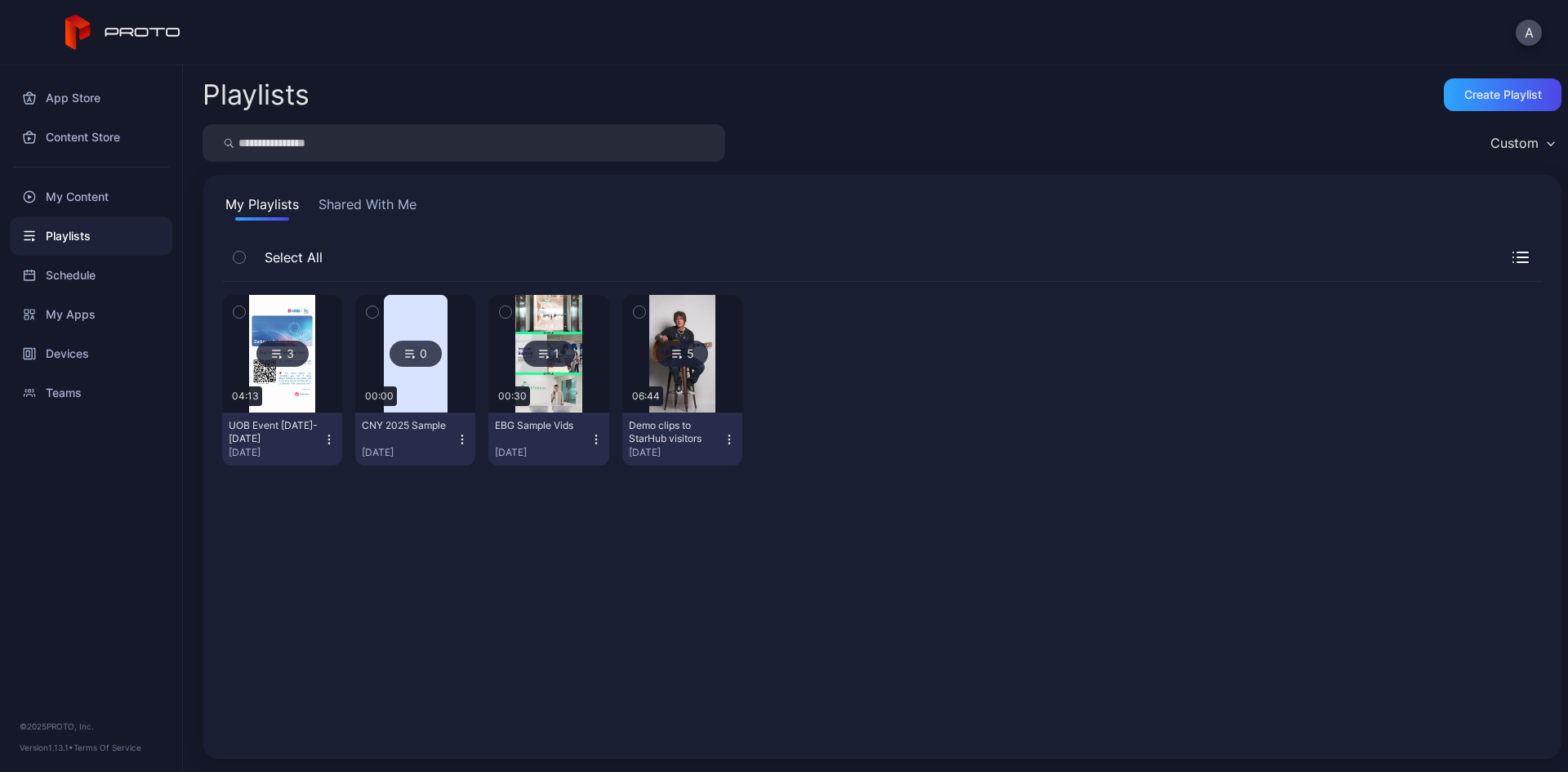
click at [292, 357] on div "3" at bounding box center [282, 354] width 52 height 26
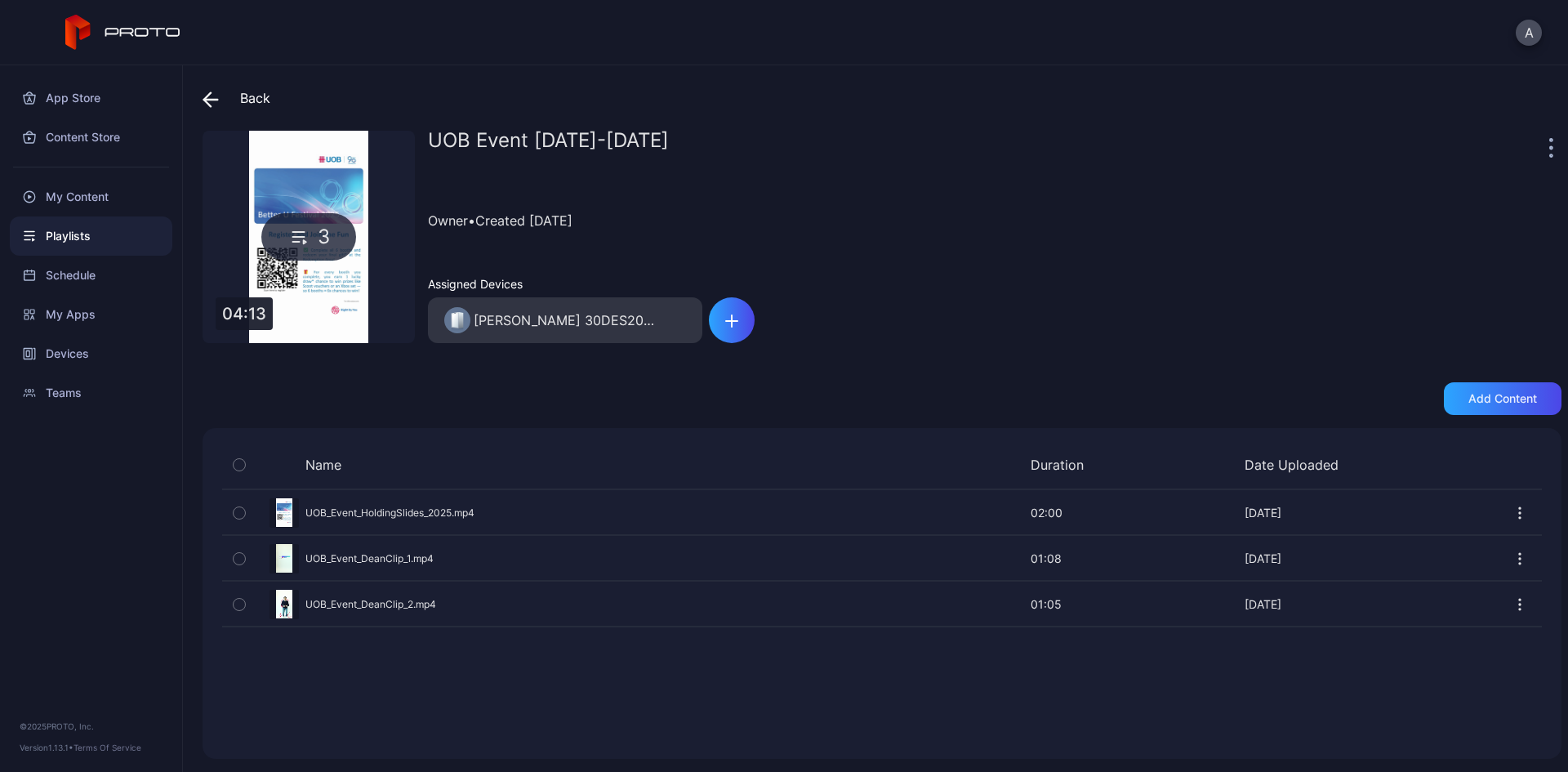
click at [384, 688] on div "Name Duration Date Uploaded Preview UOB_Event_HoldingSlides_2025.mp4 02:00 02:0…" at bounding box center [882, 593] width 1359 height 331
click at [85, 194] on div "My Content" at bounding box center [91, 196] width 162 height 40
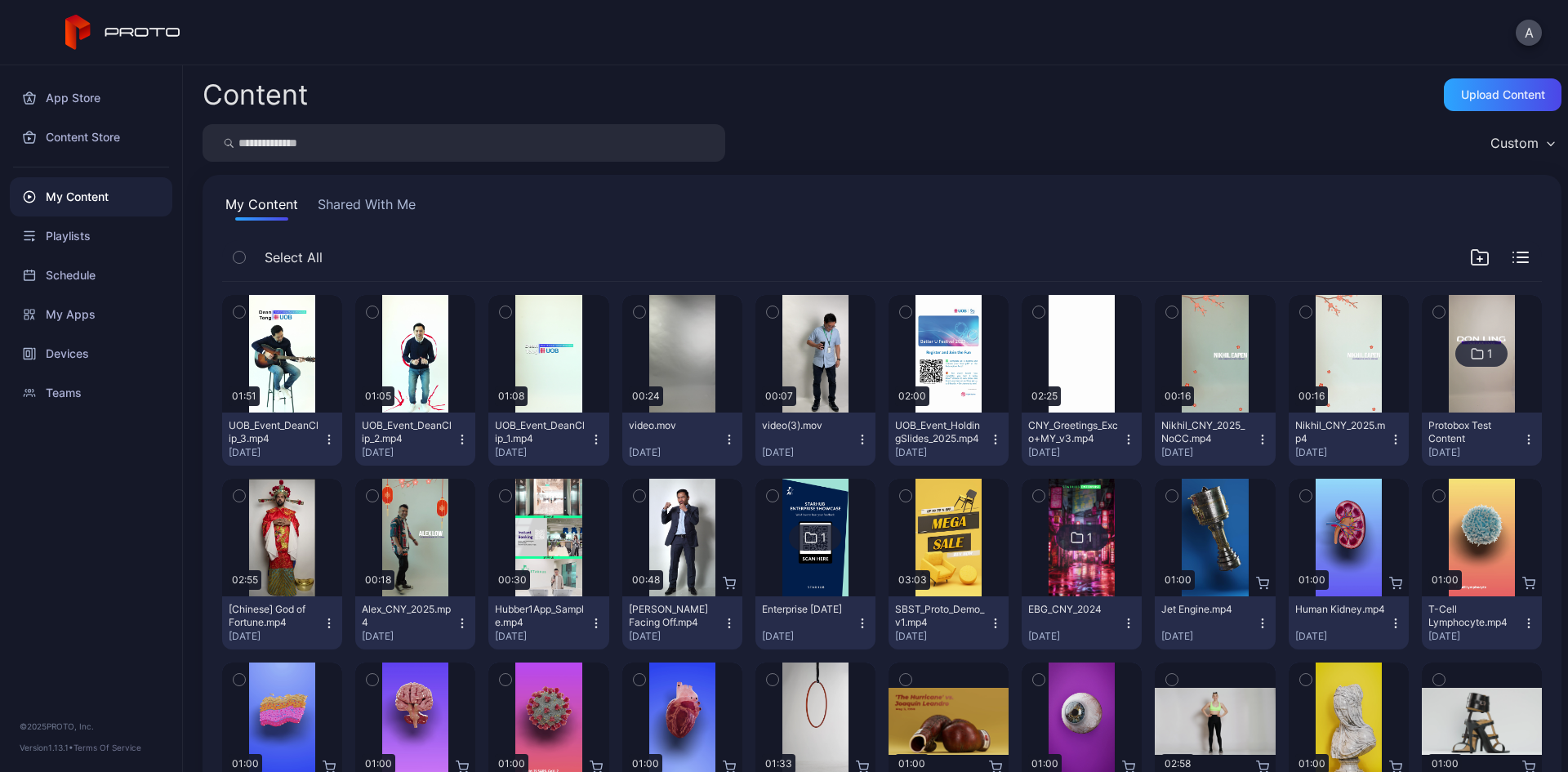
click at [329, 439] on icon "button" at bounding box center [329, 439] width 13 height 13
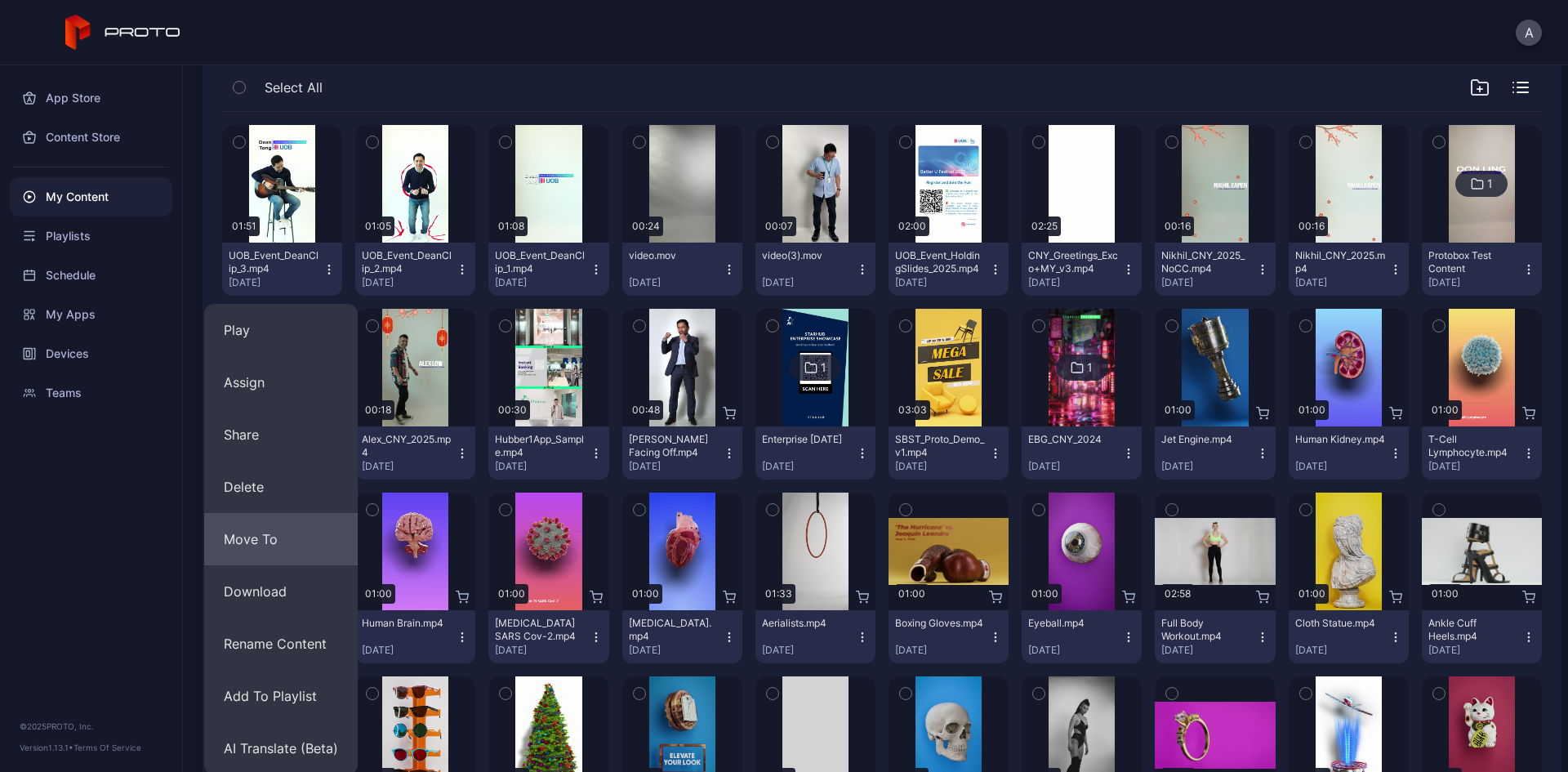
scroll to position [245, 0]
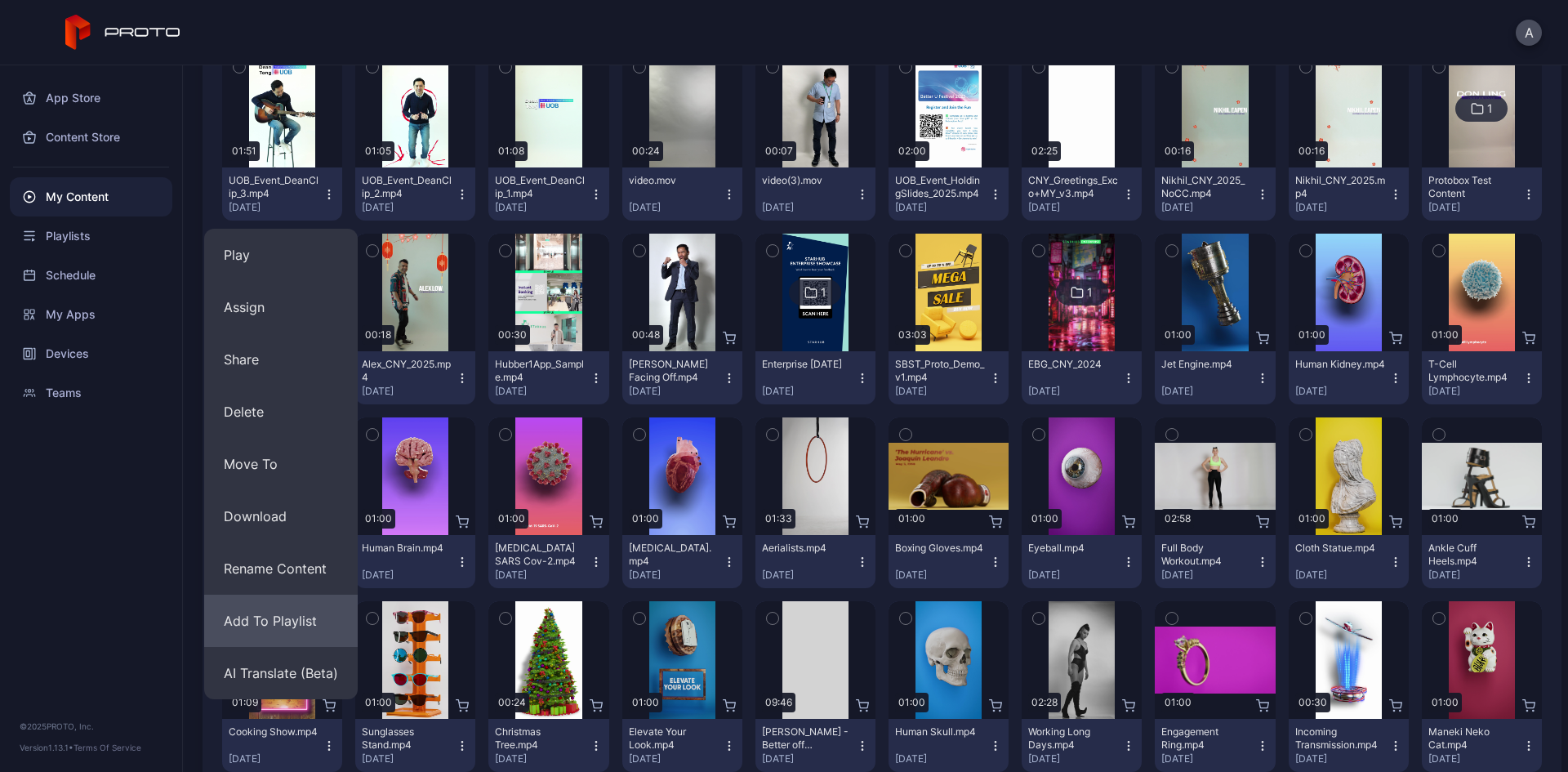
click at [291, 614] on button "Add To Playlist" at bounding box center [281, 621] width 154 height 53
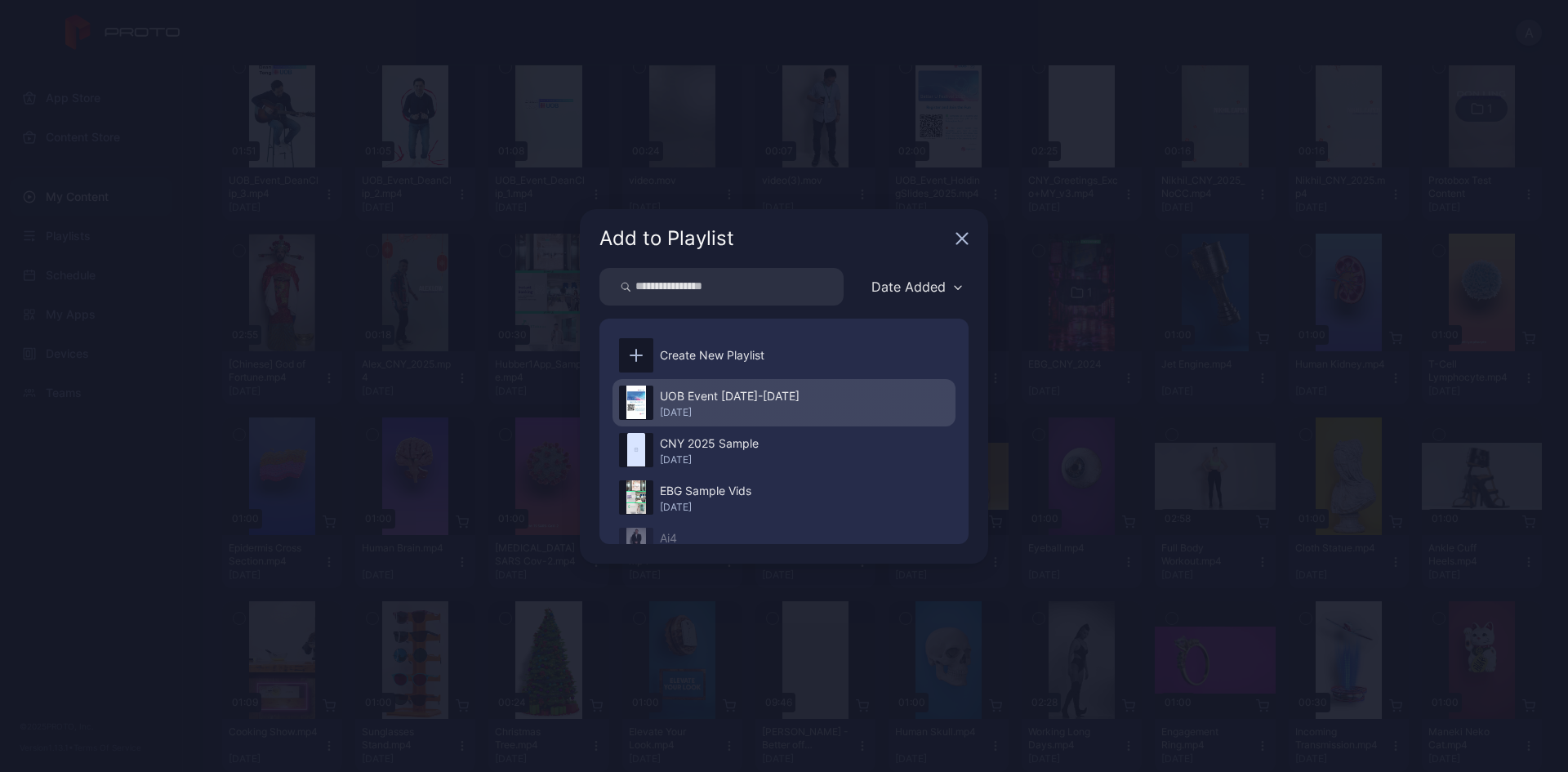
click at [717, 400] on div "UOB Event [DATE]-[DATE]" at bounding box center [729, 395] width 140 height 19
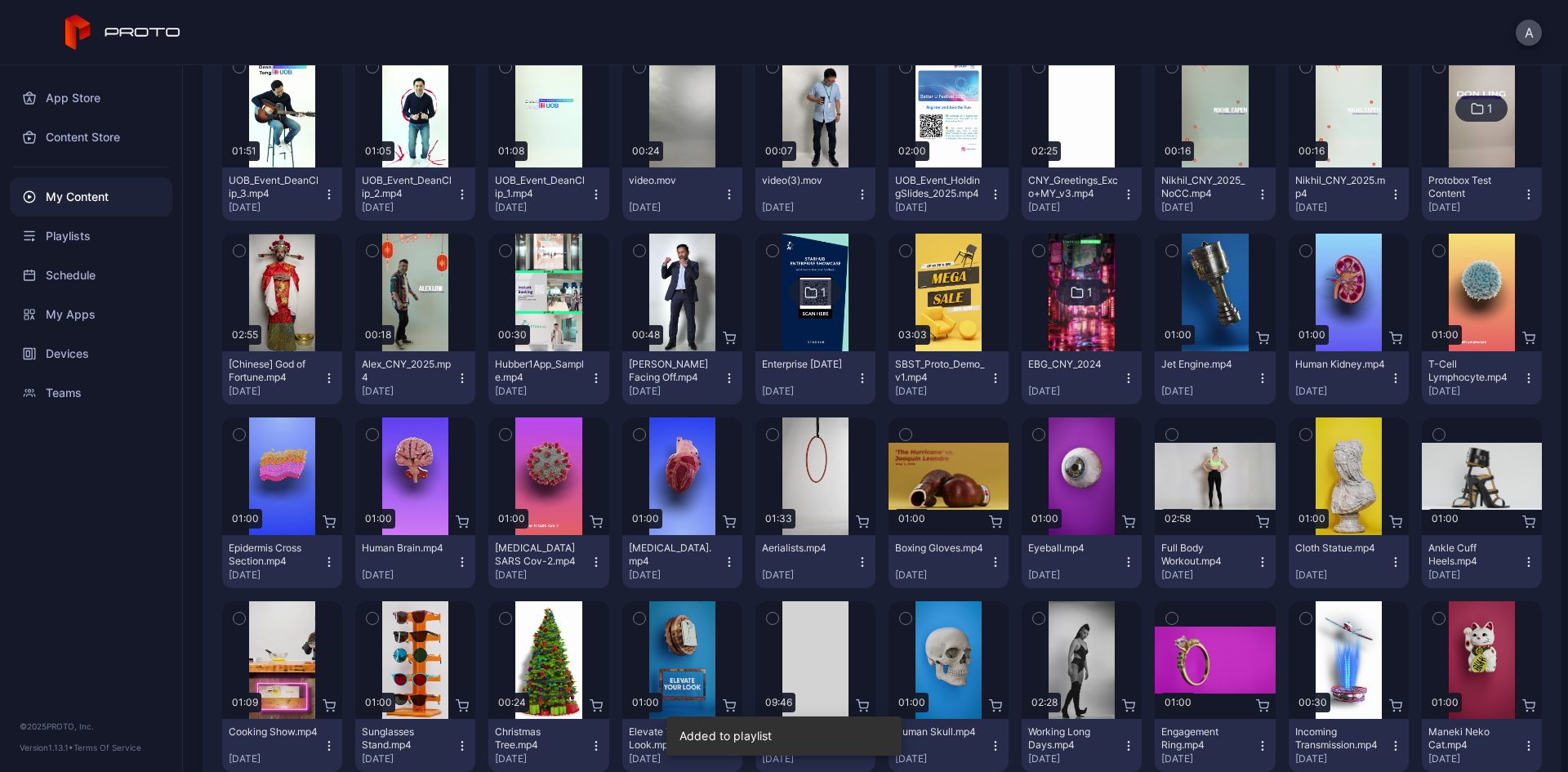
click at [408, 191] on div "UOB_Event_DeanClip_2.mp4" at bounding box center [407, 187] width 90 height 26
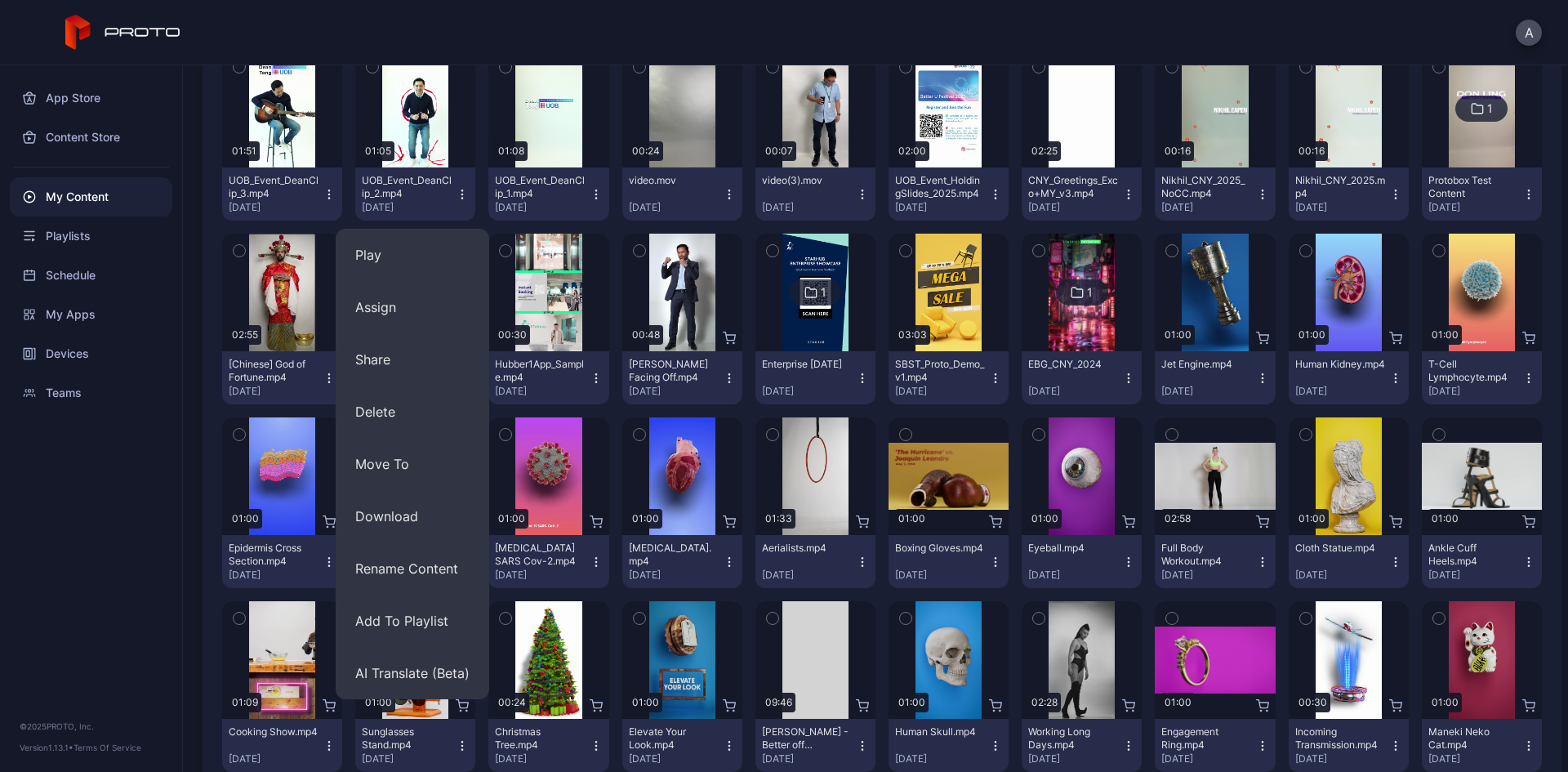
click at [49, 536] on div "App Store Content Store My Content Playlists Schedule My Apps Devices Teams © 2…" at bounding box center [91, 418] width 183 height 707
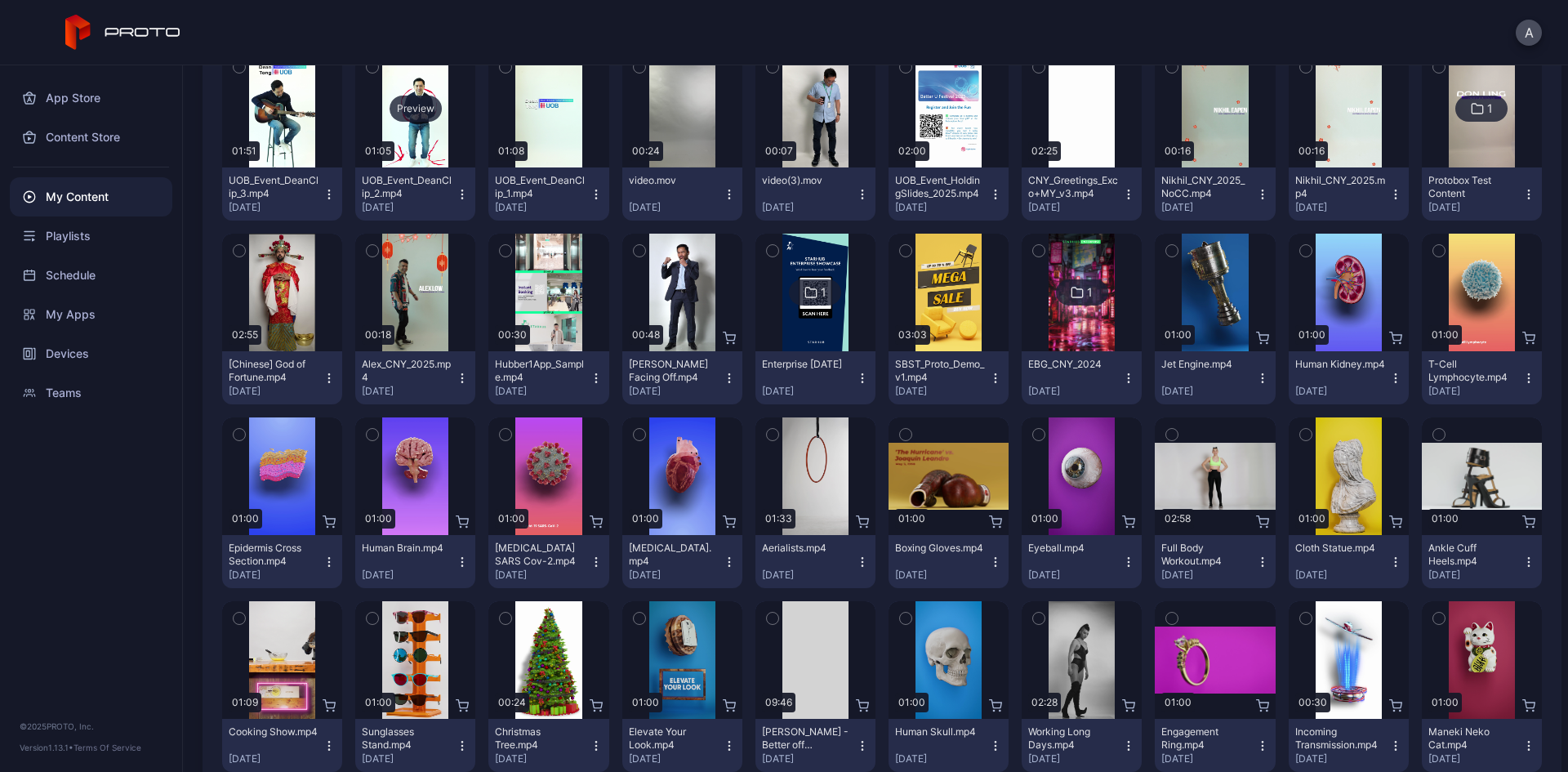
click at [419, 138] on div "Preview" at bounding box center [415, 109] width 120 height 118
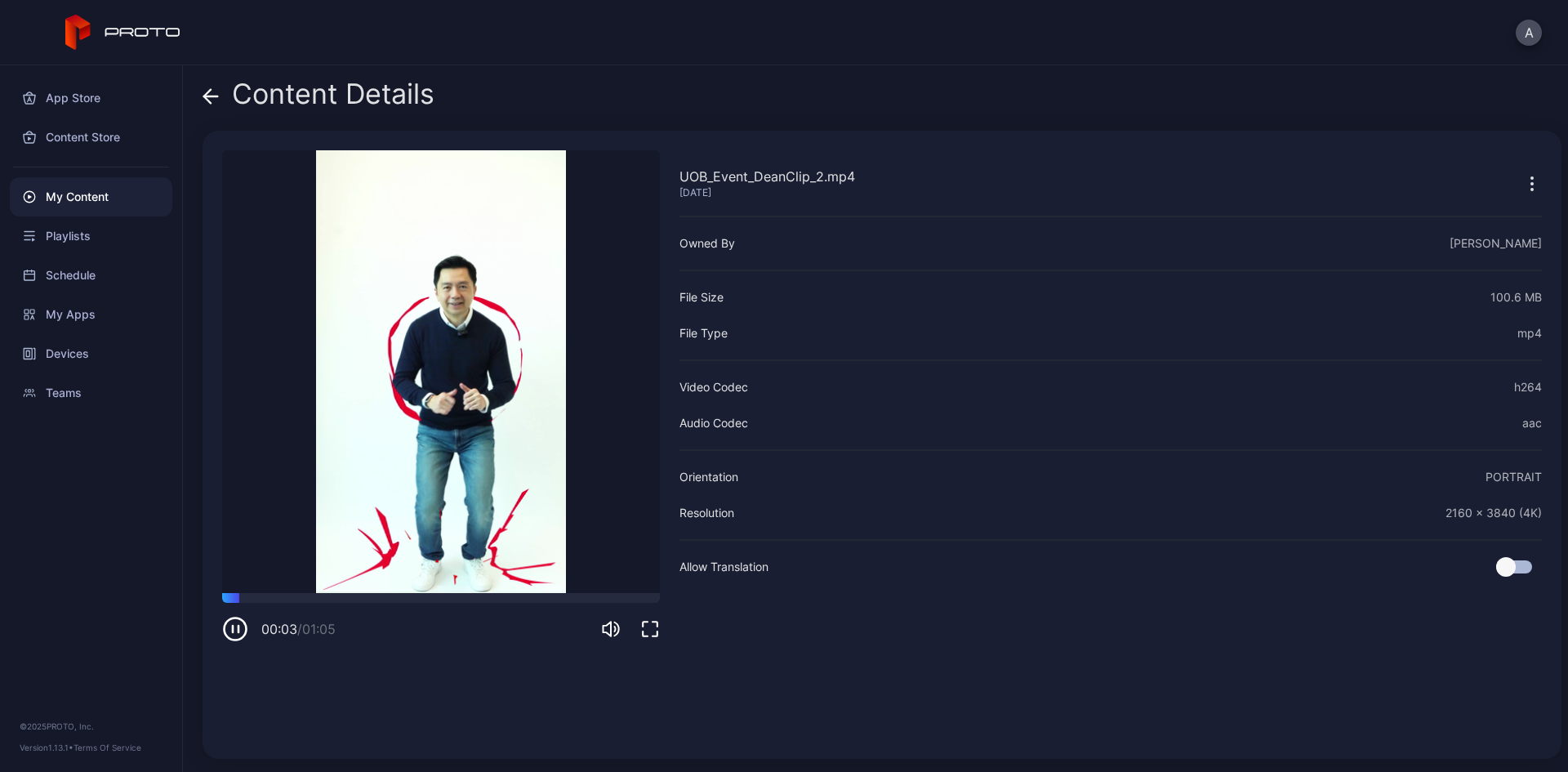
click at [233, 630] on icon "button" at bounding box center [233, 628] width 0 height 6
click at [213, 94] on icon at bounding box center [211, 97] width 17 height 17
